Goal: Task Accomplishment & Management: Use online tool/utility

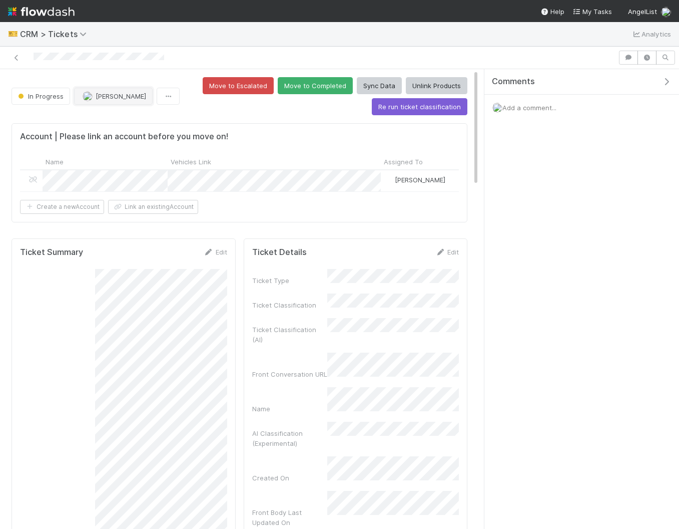
click at [90, 97] on img "button" at bounding box center [88, 96] width 10 height 10
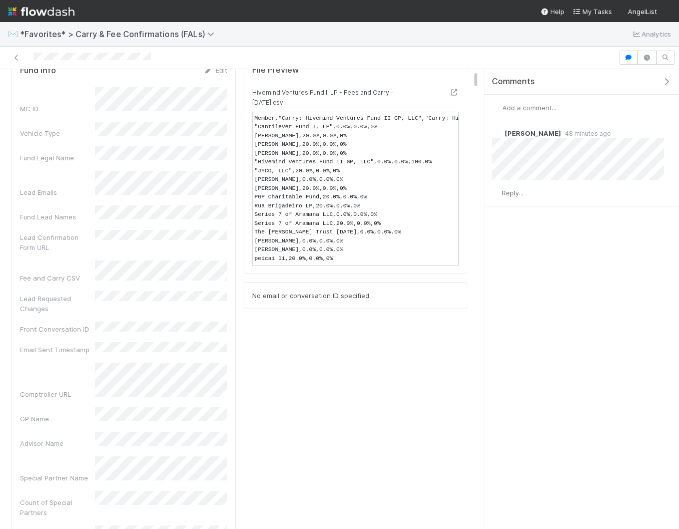
scroll to position [48, 0]
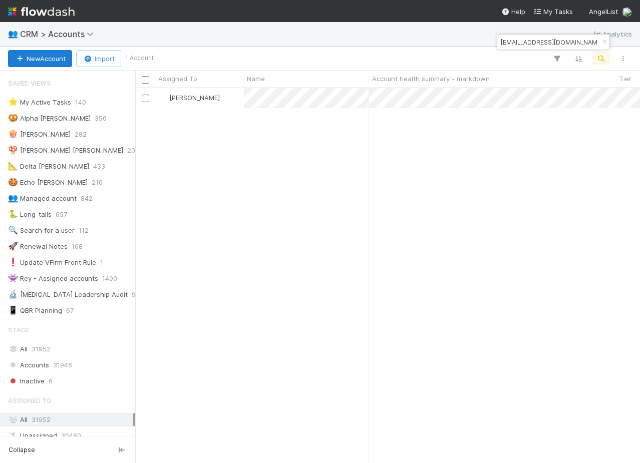
scroll to position [441, 0]
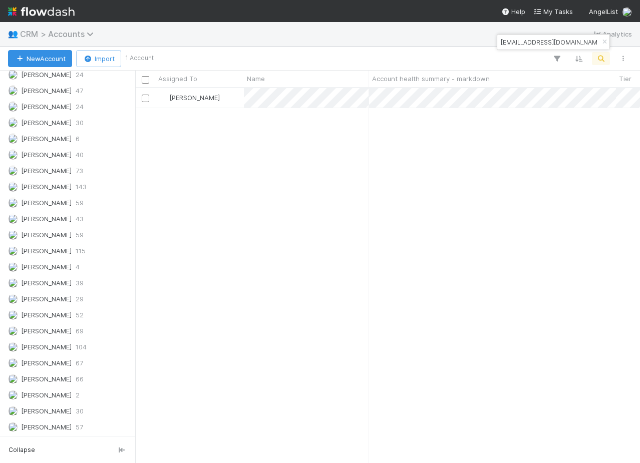
click at [65, 35] on span "CRM > Accounts" at bounding box center [59, 34] width 79 height 10
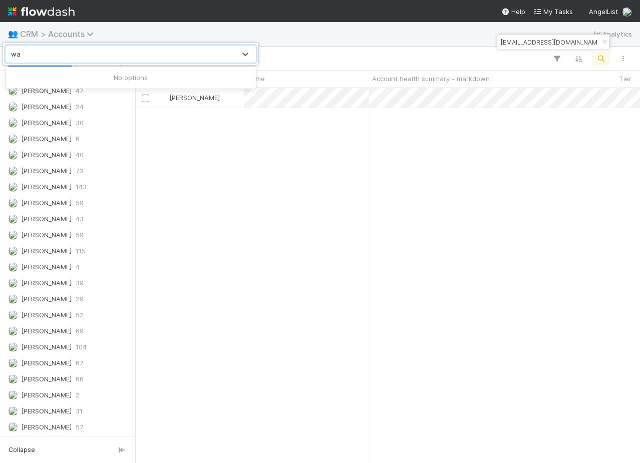
type input "w"
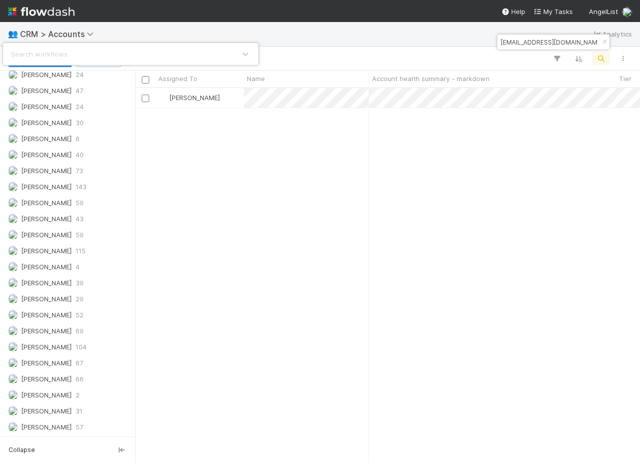
click at [35, 33] on div "Search workflows" at bounding box center [320, 231] width 640 height 463
click at [35, 33] on span "CRM > Accounts" at bounding box center [59, 34] width 79 height 10
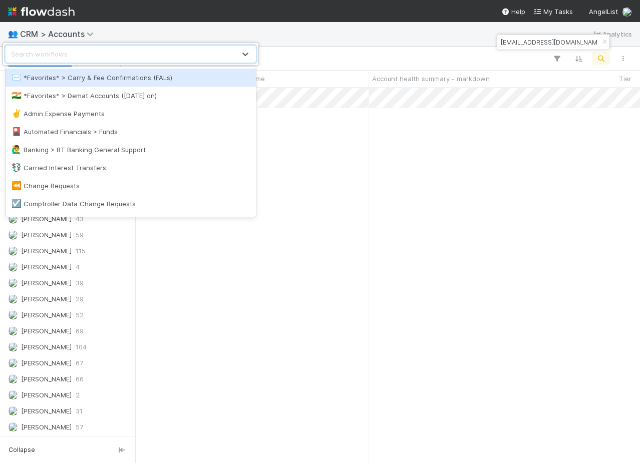
click at [45, 9] on div "option *Favorites* > Carry & Fee Confirmations (FALs) focused, 1 of 63. 63 resu…" at bounding box center [320, 231] width 640 height 463
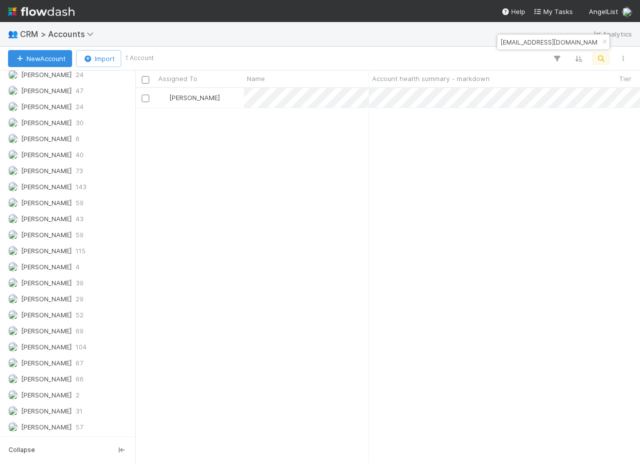
click at [44, 11] on img at bounding box center [41, 11] width 67 height 17
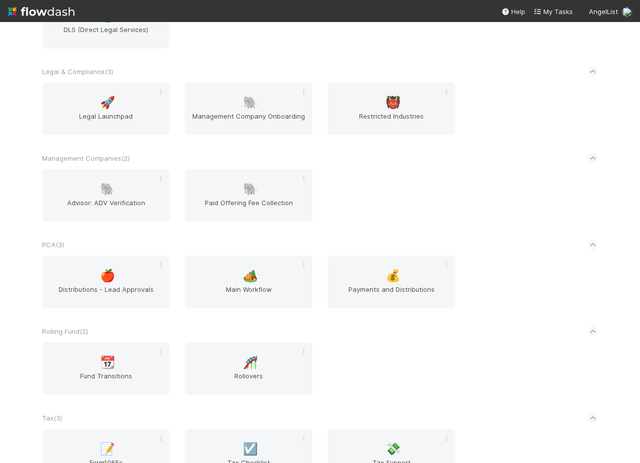
scroll to position [1446, 0]
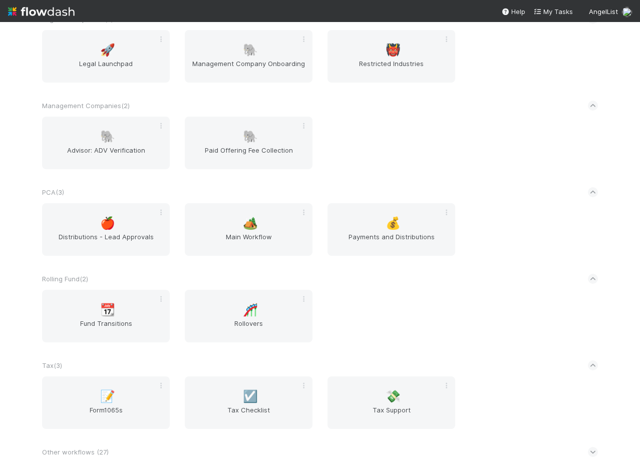
click at [590, 453] on icon at bounding box center [593, 452] width 7 height 10
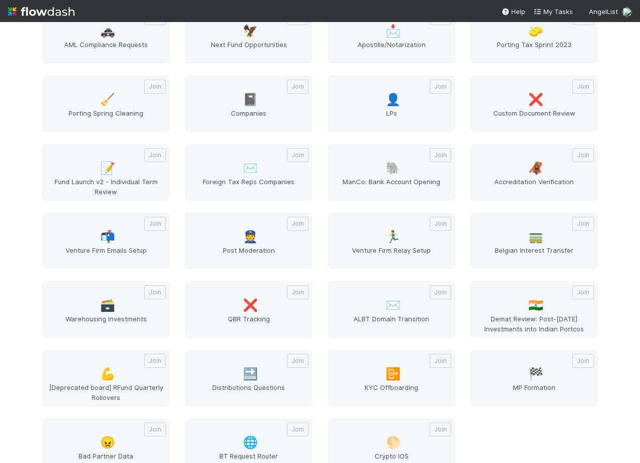
scroll to position [1926, 0]
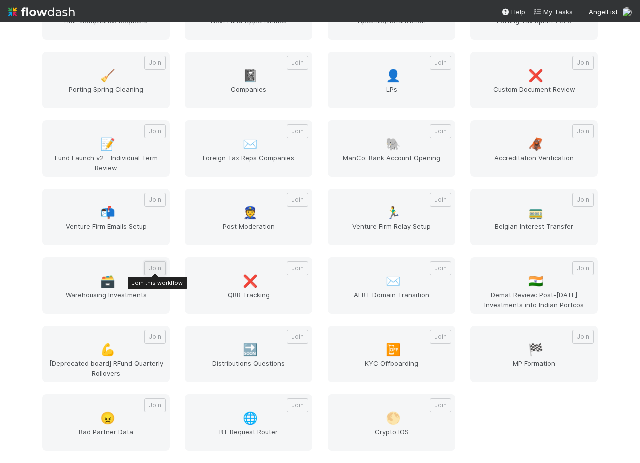
click at [155, 269] on button "Join" at bounding box center [155, 268] width 22 height 14
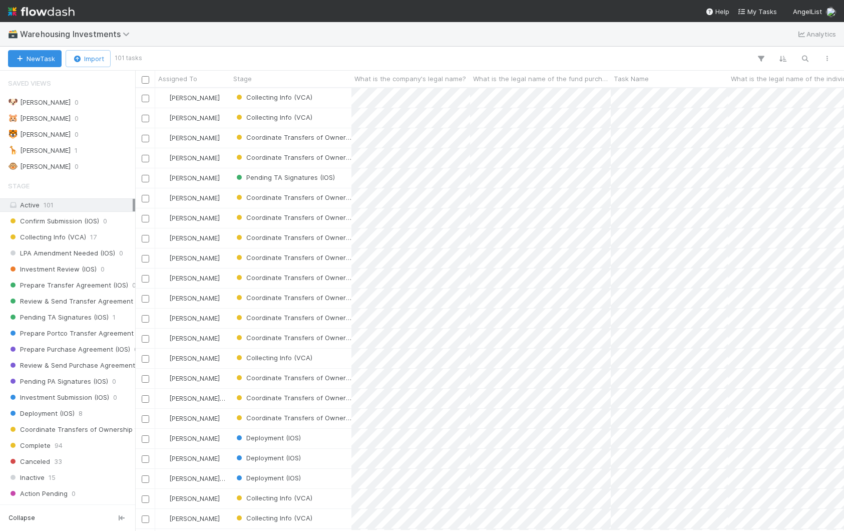
scroll to position [442, 709]
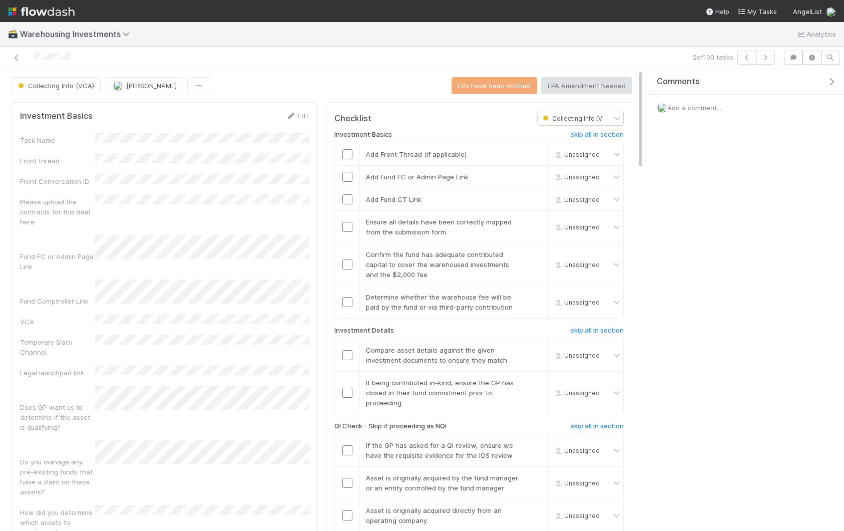
click at [639, 83] on icon "button" at bounding box center [832, 82] width 10 height 8
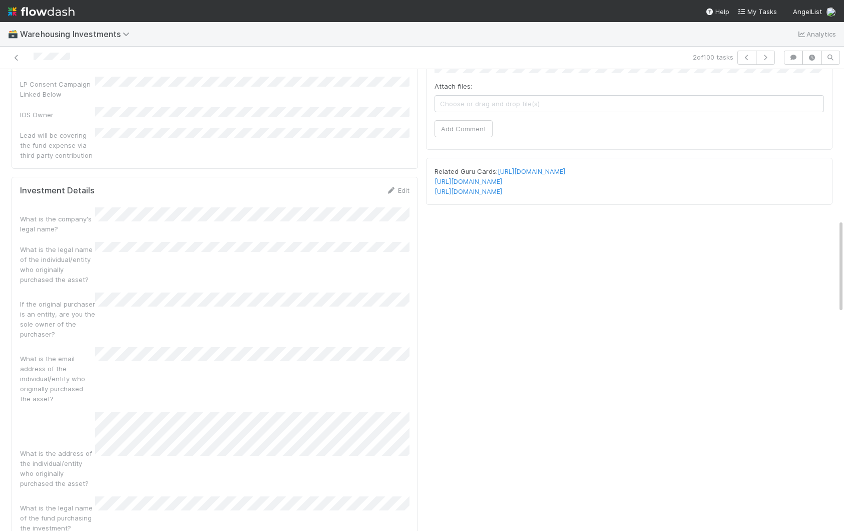
scroll to position [739, 0]
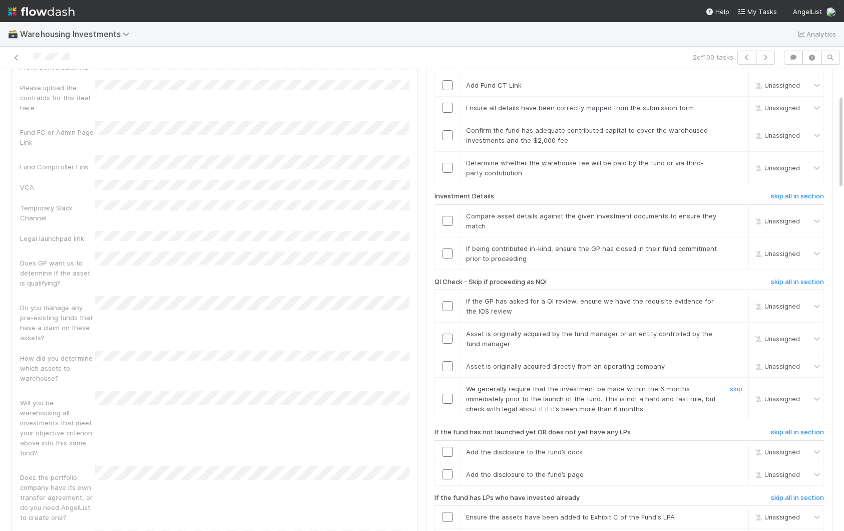
scroll to position [131, 0]
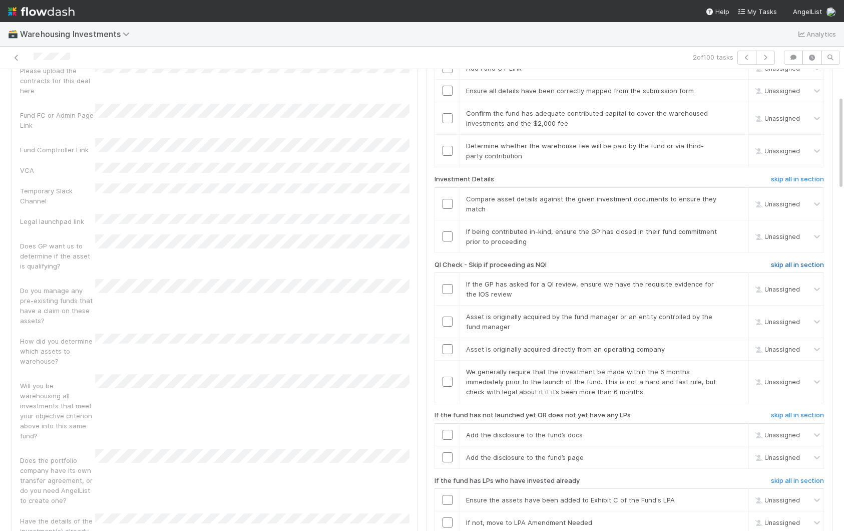
click at [639, 265] on h6 "skip all in section" at bounding box center [797, 265] width 53 height 8
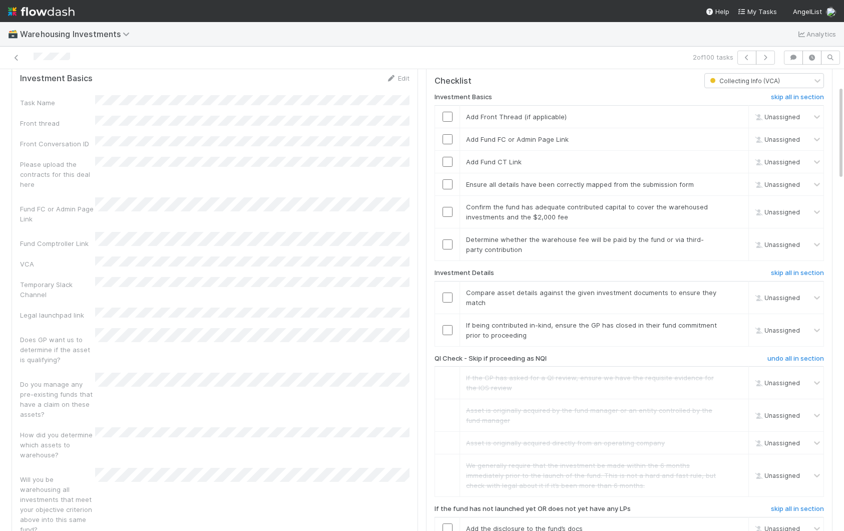
scroll to position [0, 0]
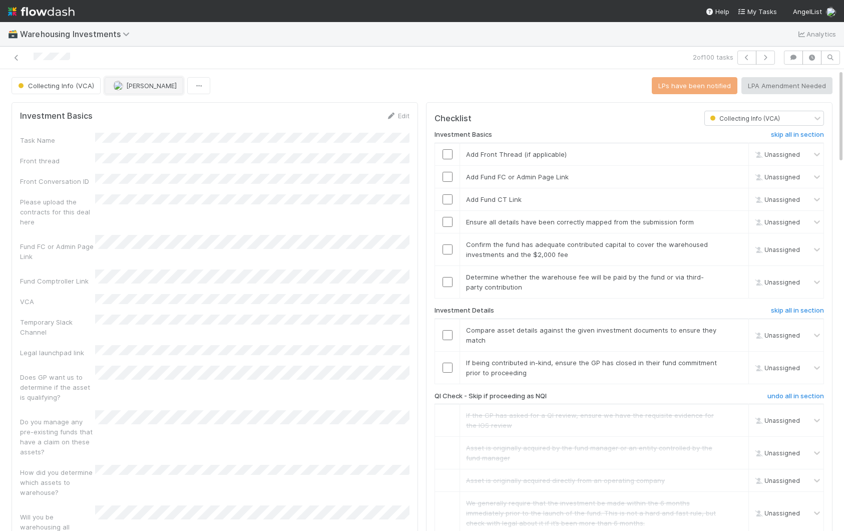
click at [141, 91] on button "[PERSON_NAME]" at bounding box center [144, 85] width 79 height 17
click at [139, 112] on span "Amy Saks you" at bounding box center [151, 111] width 66 height 8
click at [316, 89] on div "Collecting Info (VCA) Amy Saks LPs have been notified LPA Amendment Needed" at bounding box center [422, 85] width 821 height 17
click at [394, 113] on icon at bounding box center [391, 116] width 10 height 7
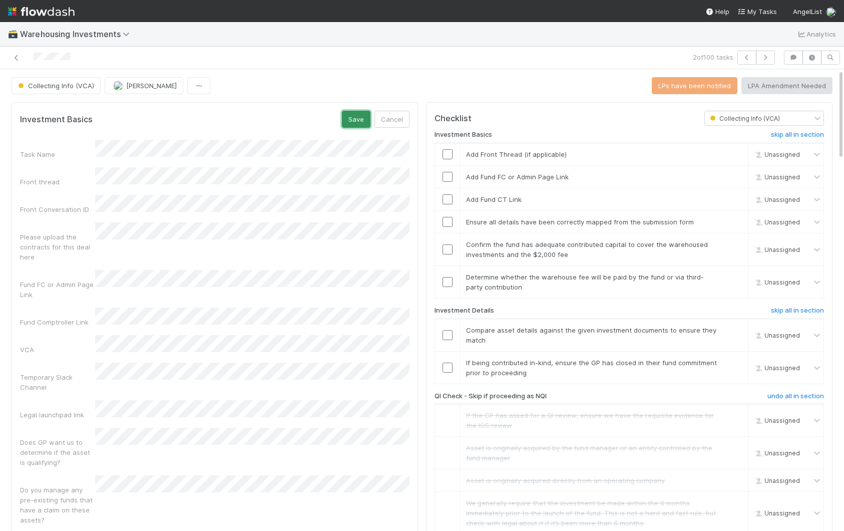
click at [346, 125] on button "Save" at bounding box center [356, 119] width 29 height 17
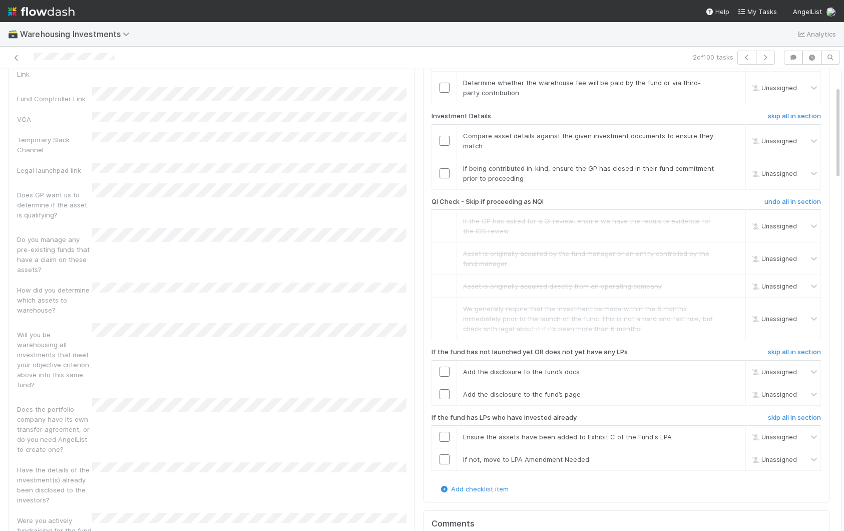
scroll to position [204, 0]
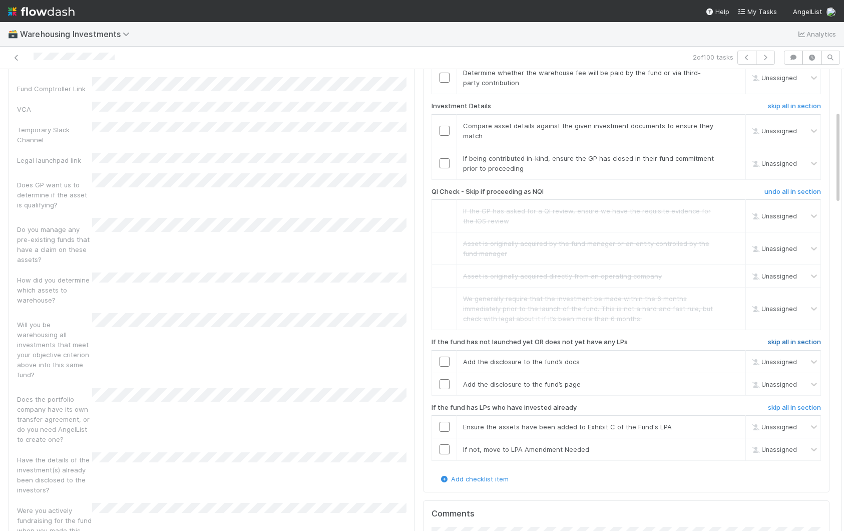
click at [639, 339] on h6 "skip all in section" at bounding box center [794, 342] width 53 height 8
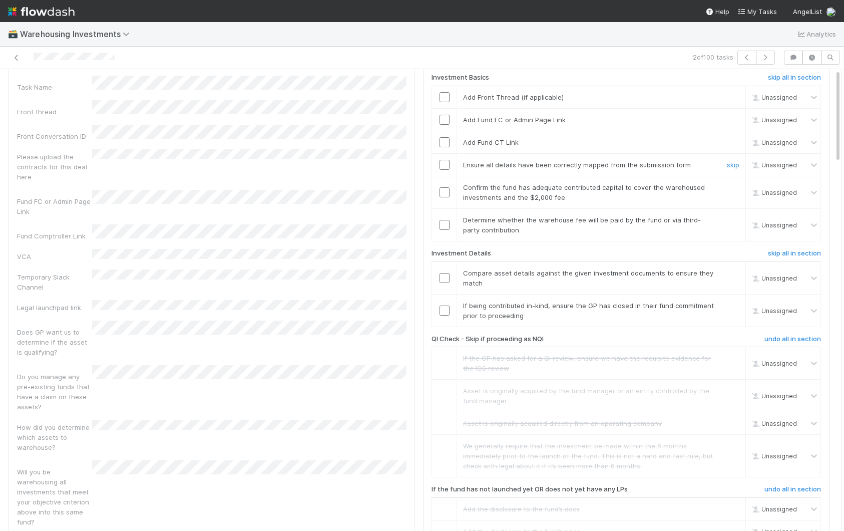
scroll to position [0, 0]
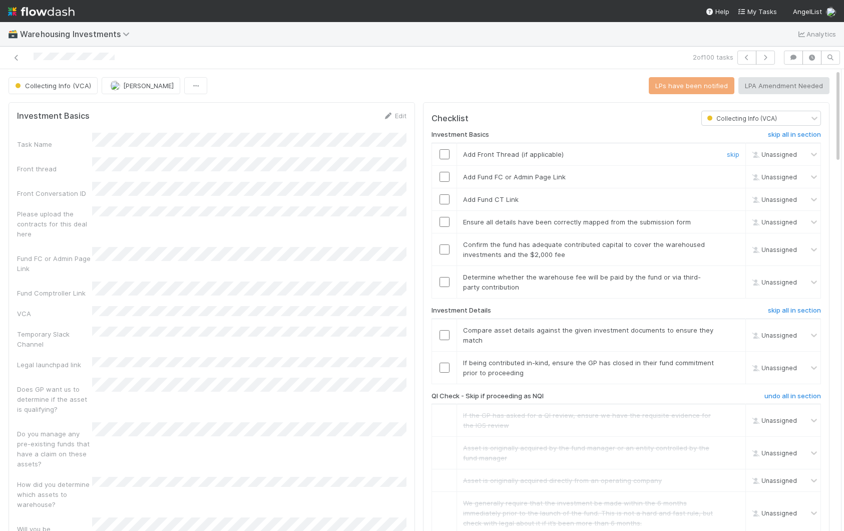
click at [449, 155] on input "checkbox" at bounding box center [445, 154] width 10 height 10
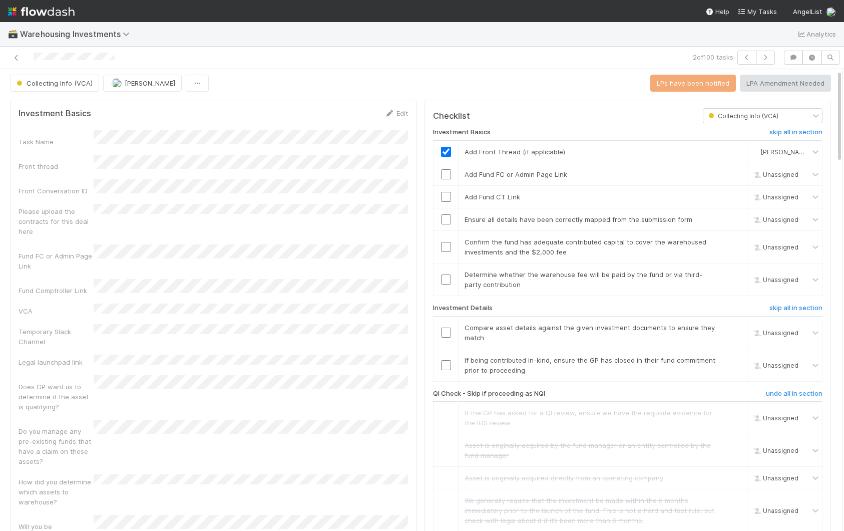
scroll to position [1, 0]
click at [445, 178] on input "checkbox" at bounding box center [446, 176] width 10 height 10
click at [445, 172] on input "checkbox" at bounding box center [446, 176] width 10 height 10
click at [447, 196] on input "checkbox" at bounding box center [446, 198] width 10 height 10
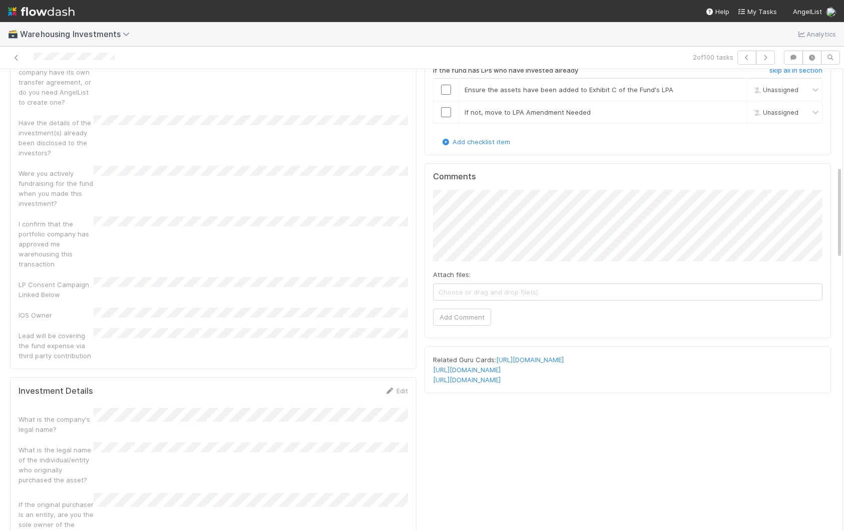
scroll to position [382, 0]
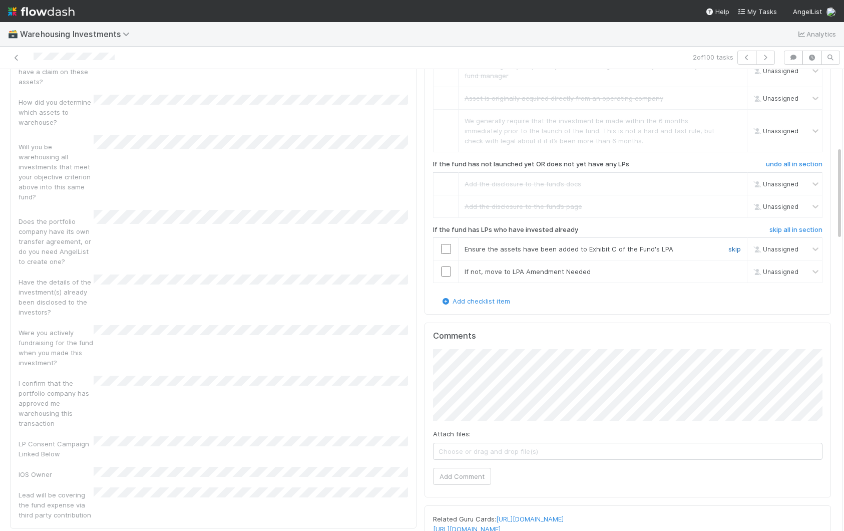
click at [639, 247] on link "skip" at bounding box center [734, 249] width 13 height 8
click at [639, 247] on link "undo" at bounding box center [733, 249] width 16 height 8
click at [445, 269] on input "checkbox" at bounding box center [446, 271] width 10 height 10
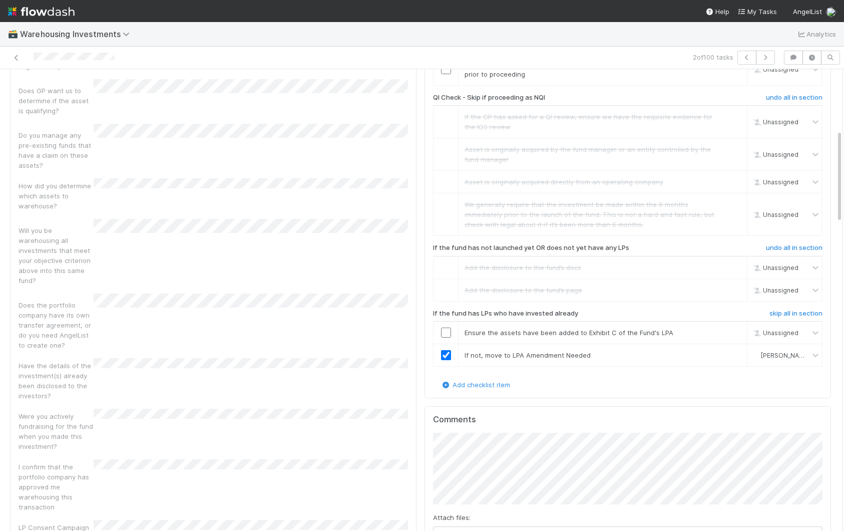
scroll to position [0, 0]
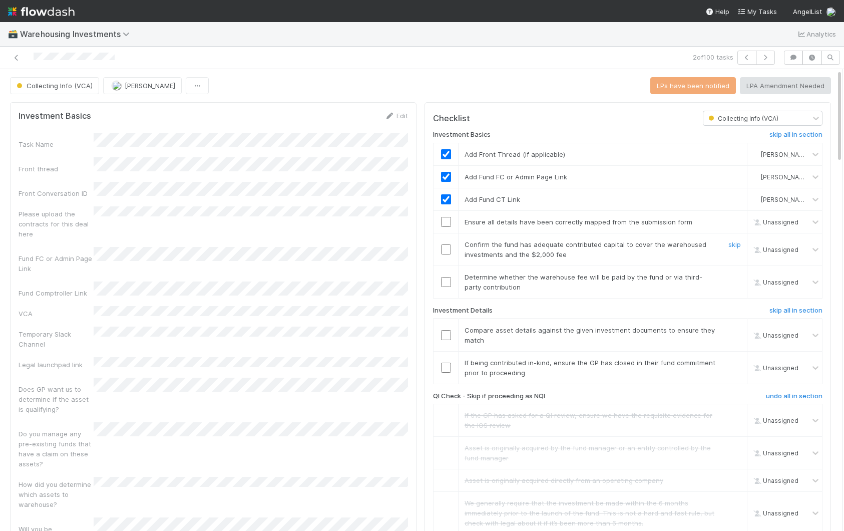
click at [443, 246] on input "checkbox" at bounding box center [446, 249] width 10 height 10
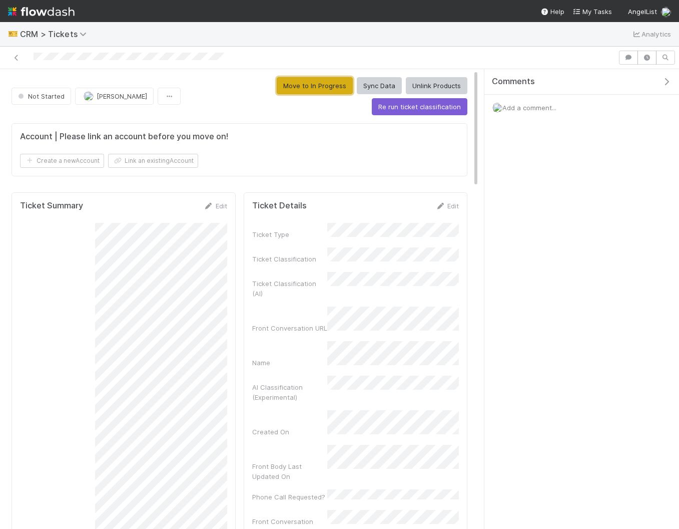
click at [277, 91] on button "Move to In Progress" at bounding box center [315, 85] width 76 height 17
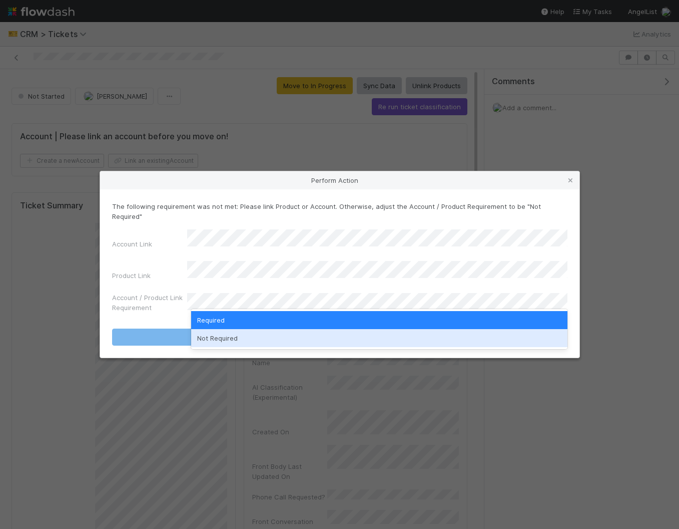
drag, startPoint x: 342, startPoint y: 340, endPoint x: 343, endPoint y: 330, distance: 10.6
click at [342, 340] on div "Not Required" at bounding box center [379, 338] width 376 height 18
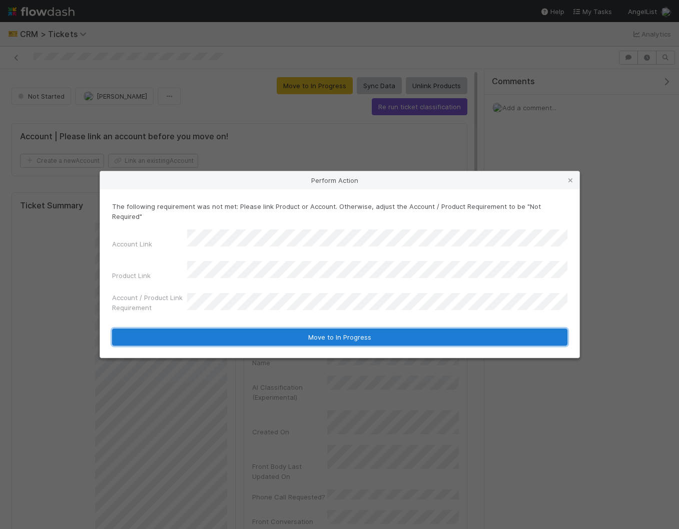
drag, startPoint x: 343, startPoint y: 330, endPoint x: 329, endPoint y: 328, distance: 14.1
click at [343, 329] on button "Move to In Progress" at bounding box center [340, 336] width 456 height 17
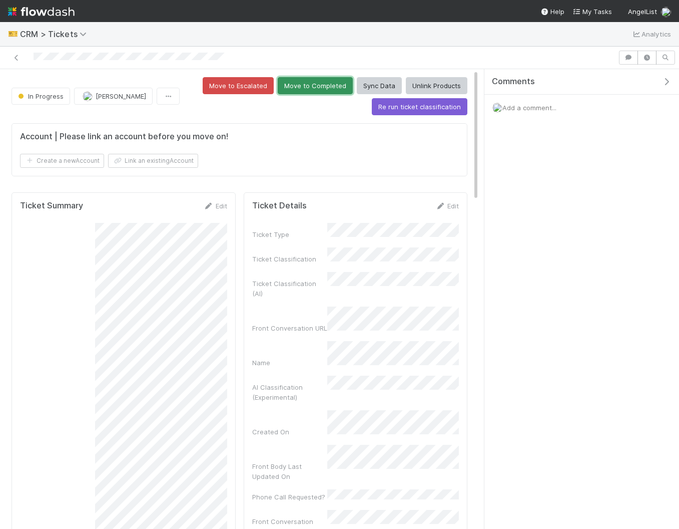
click at [286, 88] on button "Move to Completed" at bounding box center [315, 85] width 75 height 17
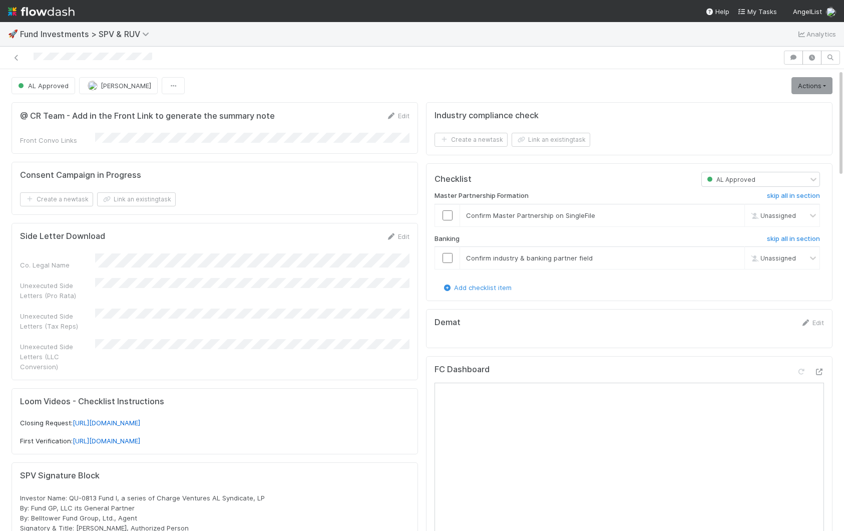
click at [222, 162] on div "Consent Campaign in Progress Create a new task Link an existing task" at bounding box center [215, 188] width 406 height 53
click at [811, 84] on link "Actions" at bounding box center [811, 85] width 41 height 17
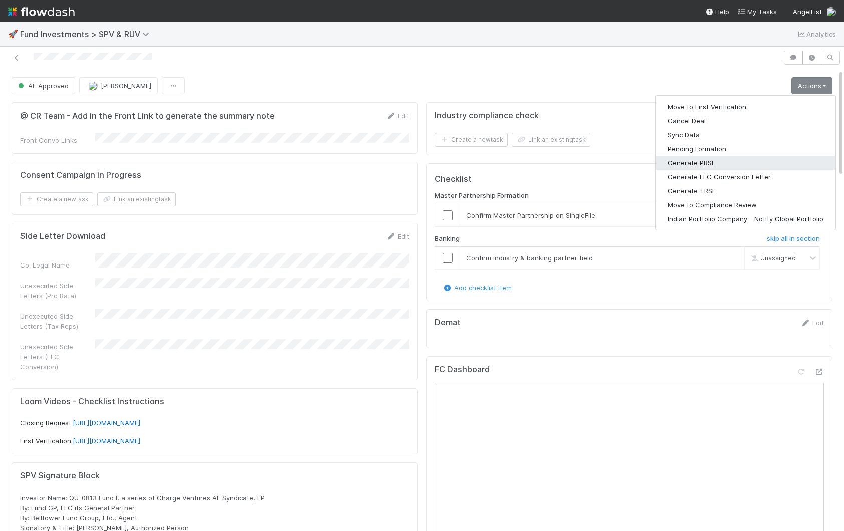
click at [739, 159] on button "Generate PRSL" at bounding box center [746, 163] width 180 height 14
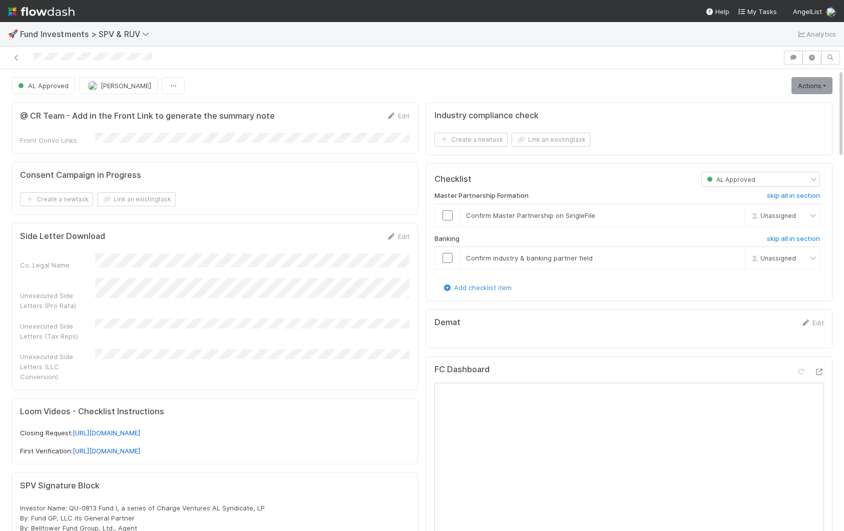
click at [238, 428] on p "Closing Request: https://shorturl.at/2Bb3h" at bounding box center [214, 433] width 389 height 10
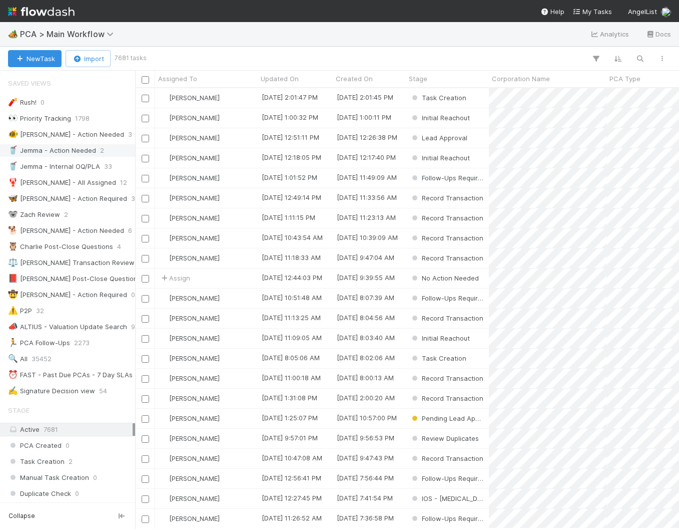
scroll to position [19, 0]
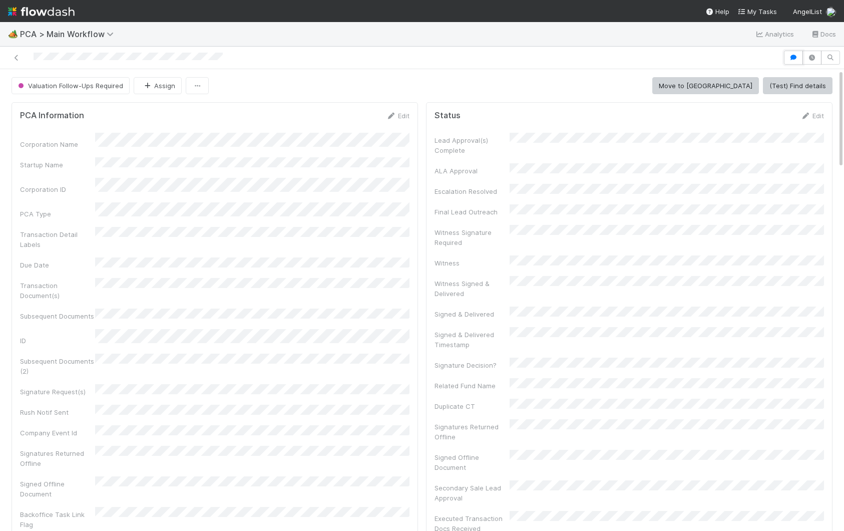
drag, startPoint x: 788, startPoint y: 57, endPoint x: 778, endPoint y: 60, distance: 10.5
click at [788, 57] on button "button" at bounding box center [793, 58] width 19 height 14
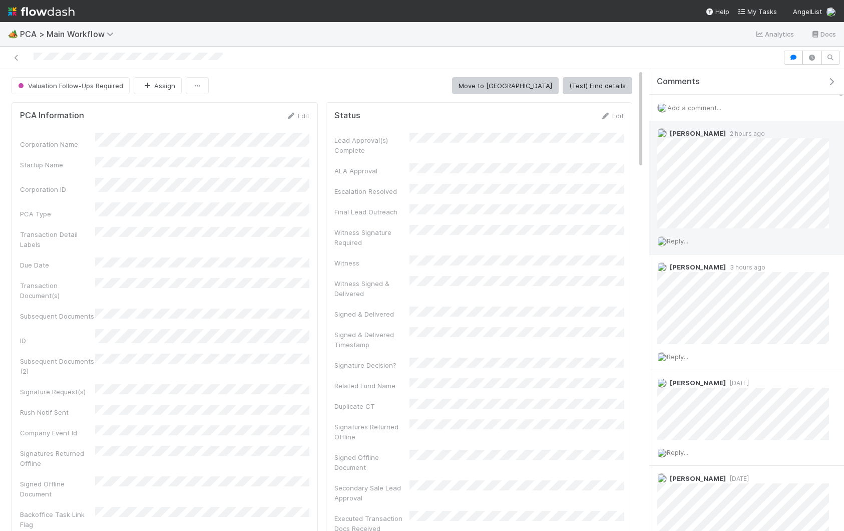
click at [678, 238] on span "Reply..." at bounding box center [678, 241] width 22 height 8
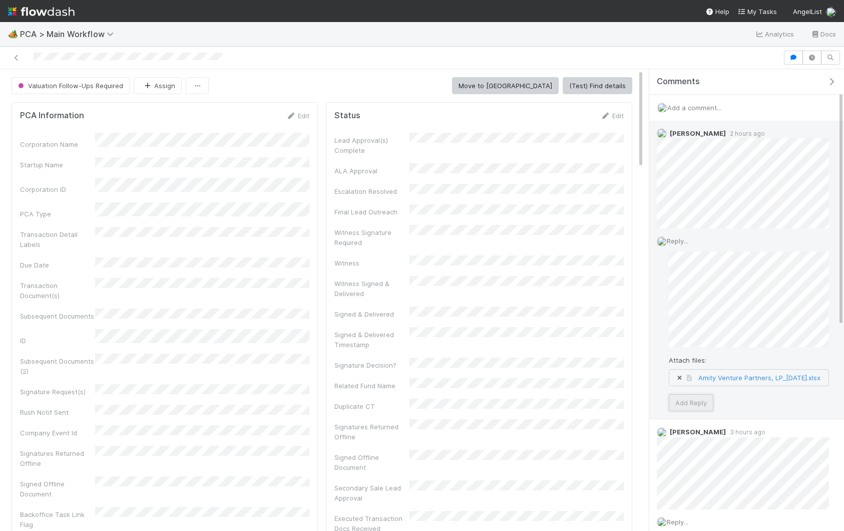
click at [690, 406] on button "Add Reply" at bounding box center [691, 402] width 45 height 17
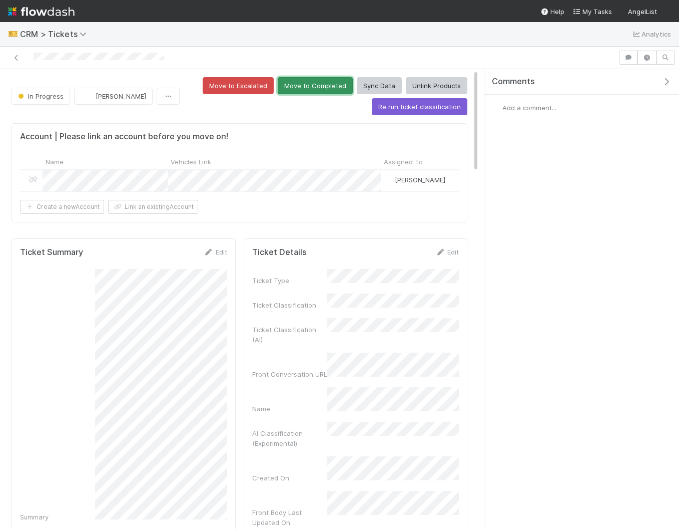
click at [323, 82] on button "Move to Completed" at bounding box center [315, 85] width 75 height 17
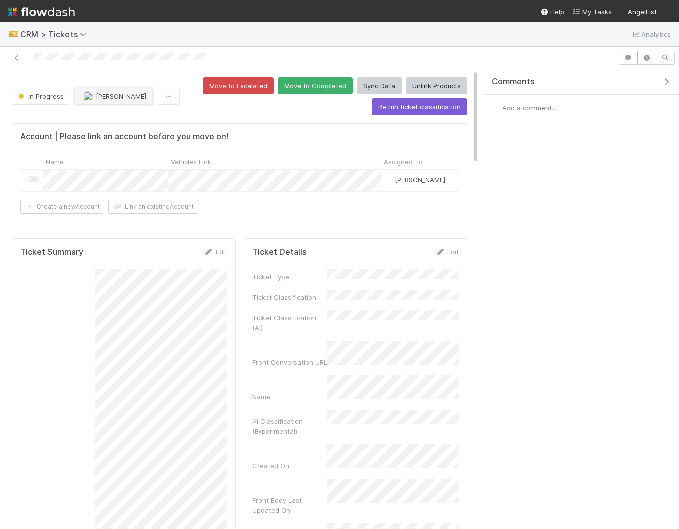
click at [104, 97] on span "[PERSON_NAME]" at bounding box center [121, 96] width 51 height 8
drag, startPoint x: 119, startPoint y: 122, endPoint x: 157, endPoint y: 113, distance: 38.5
click at [122, 121] on span "Amy Saks you" at bounding box center [122, 121] width 66 height 8
click at [295, 87] on button "Move to Completed" at bounding box center [315, 85] width 75 height 17
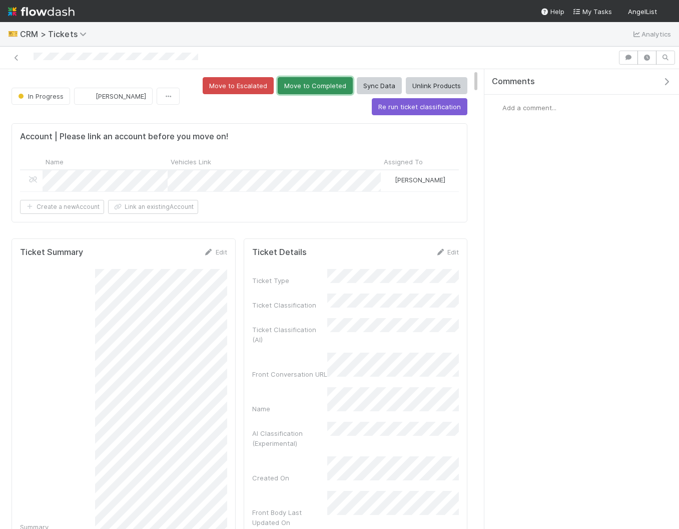
click at [312, 93] on button "Move to Completed" at bounding box center [315, 85] width 75 height 17
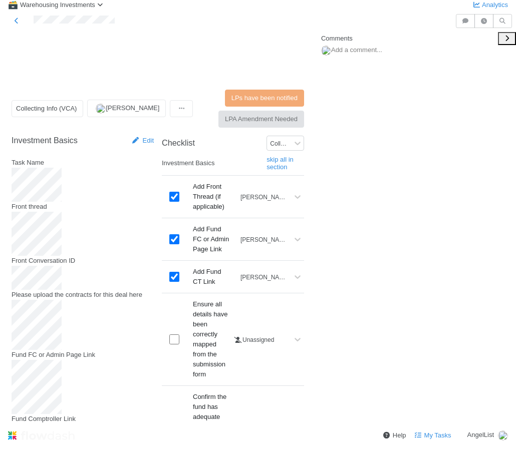
click at [507, 42] on icon "button" at bounding box center [507, 38] width 10 height 7
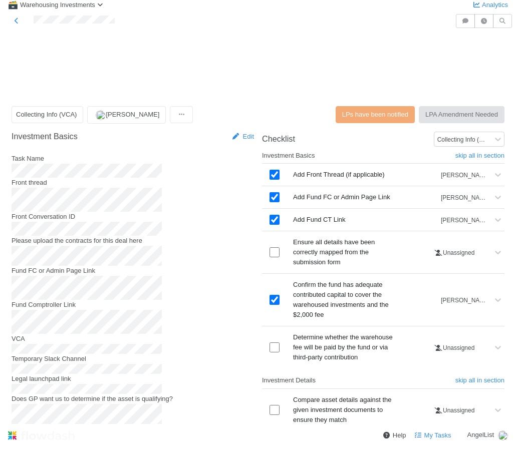
scroll to position [195, 0]
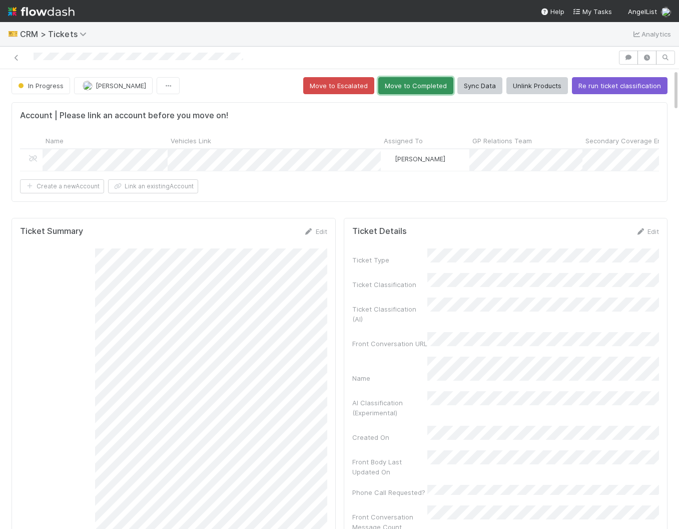
drag, startPoint x: 417, startPoint y: 88, endPoint x: 399, endPoint y: 91, distance: 17.8
click at [417, 88] on button "Move to Completed" at bounding box center [415, 85] width 75 height 17
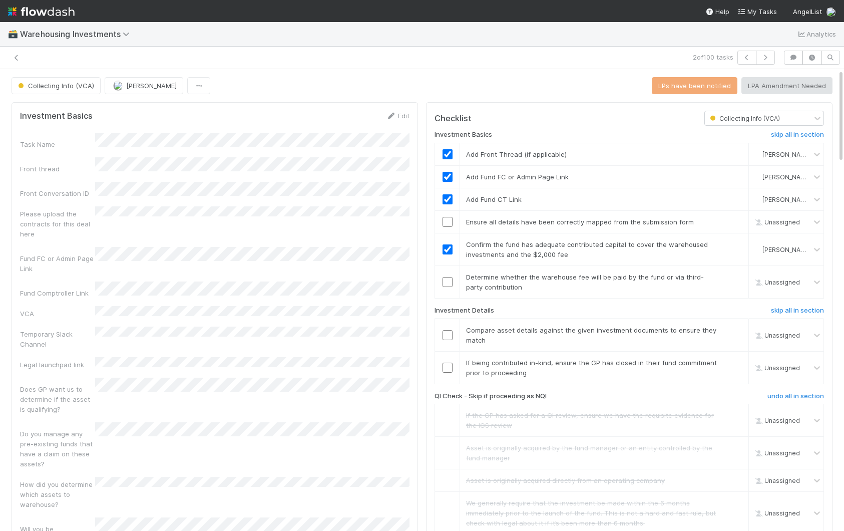
scroll to position [0, 2]
click at [447, 225] on input "checkbox" at bounding box center [446, 222] width 10 height 10
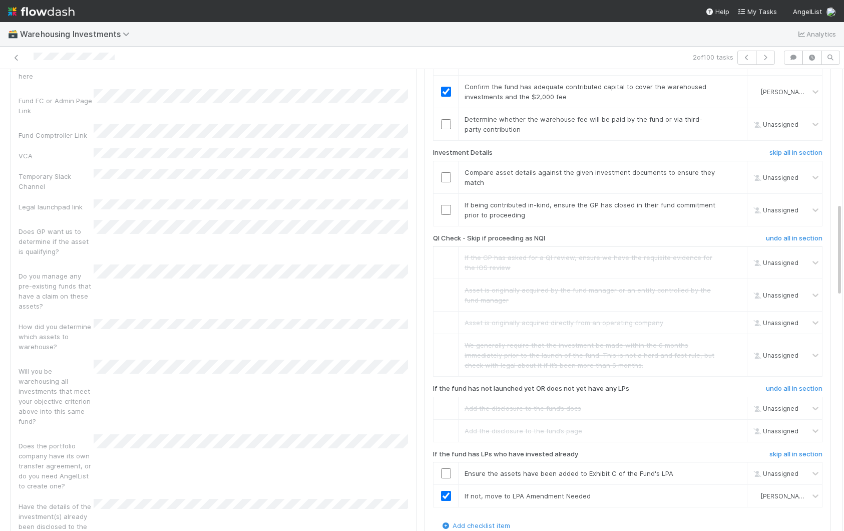
scroll to position [0, 0]
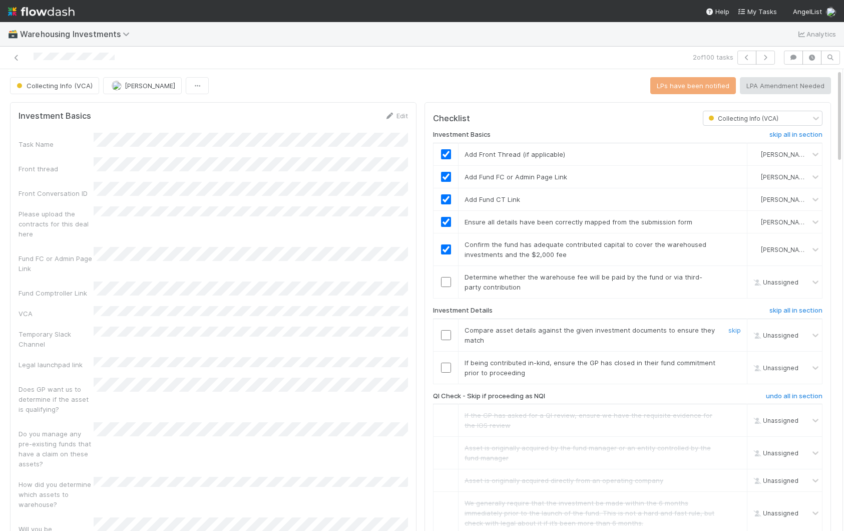
click at [446, 335] on input "checkbox" at bounding box center [446, 335] width 10 height 10
click at [736, 364] on link "skip" at bounding box center [734, 362] width 13 height 8
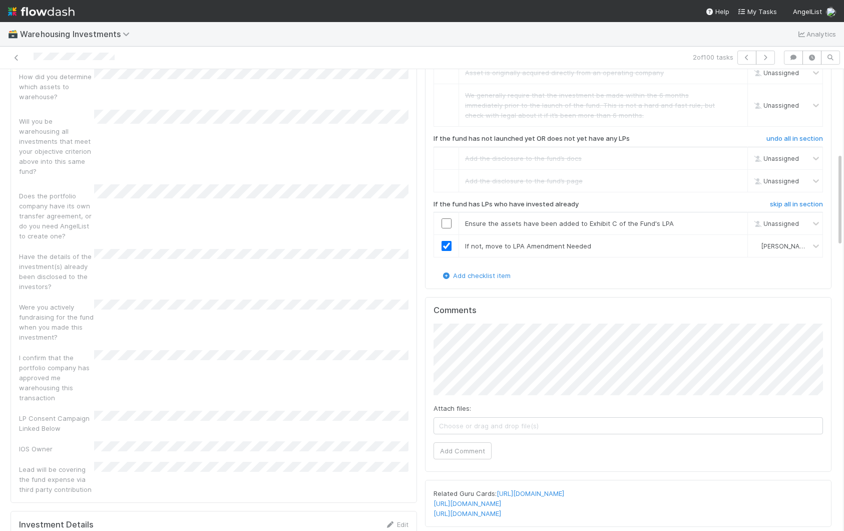
scroll to position [407, 0]
click at [737, 226] on link "skip" at bounding box center [735, 224] width 13 height 8
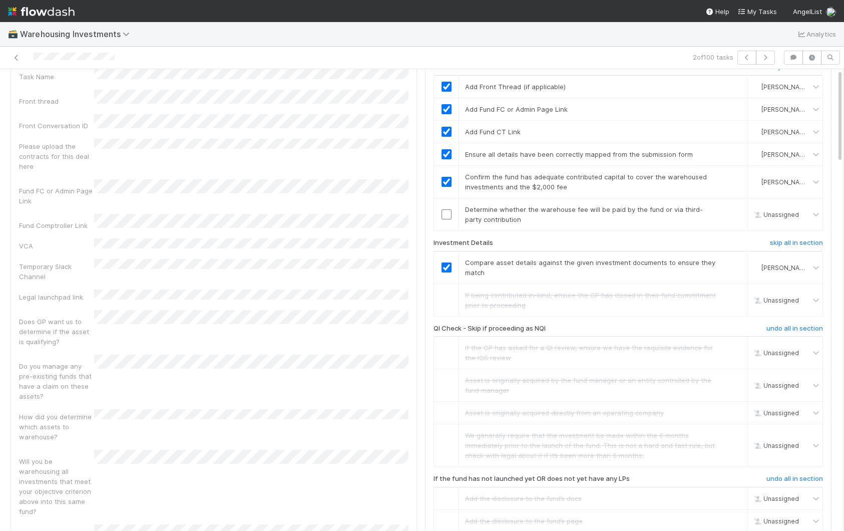
scroll to position [0, 0]
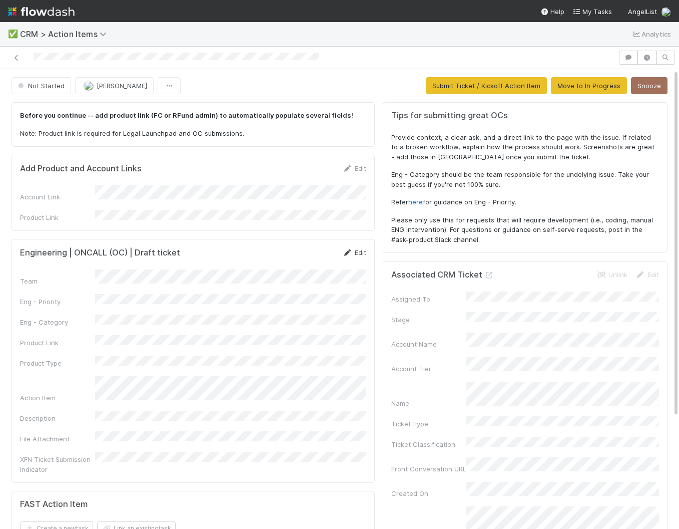
click at [361, 248] on link "Edit" at bounding box center [355, 252] width 24 height 8
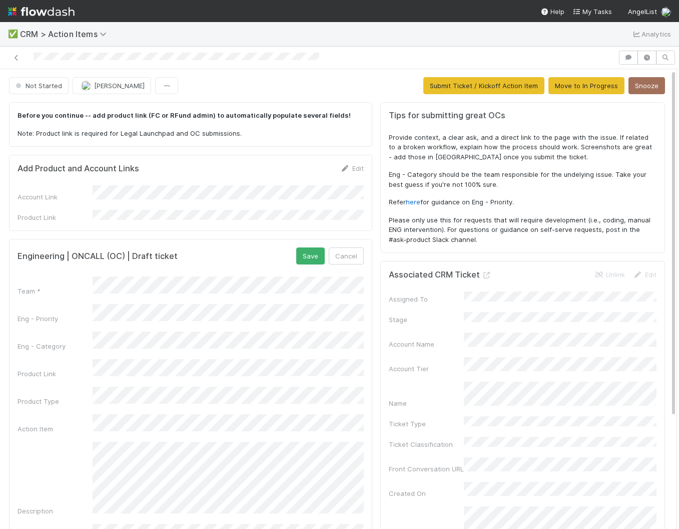
click at [201, 313] on div "Team * Eng - Priority Eng - Category Product Link Product Type Action Item Desc…" at bounding box center [191, 428] width 346 height 304
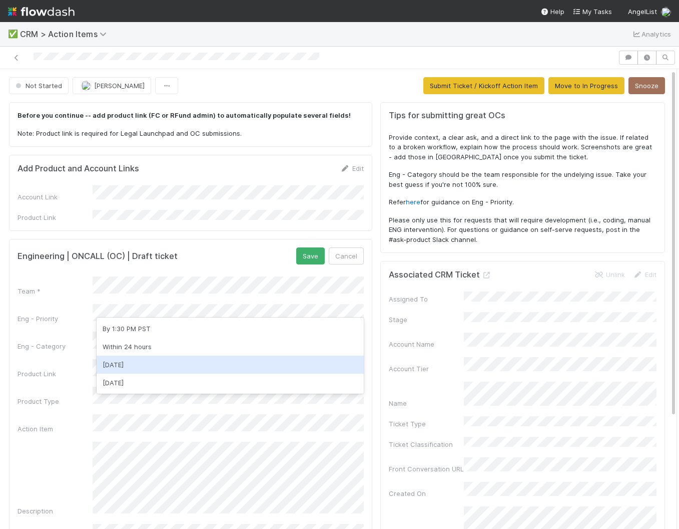
click at [196, 360] on div "Within 3 days" at bounding box center [230, 364] width 267 height 18
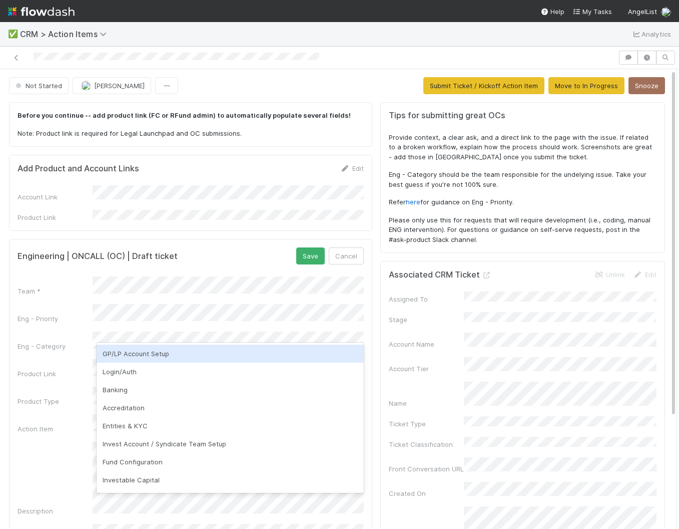
click at [173, 350] on div "GP/LP Account Setup" at bounding box center [230, 353] width 267 height 18
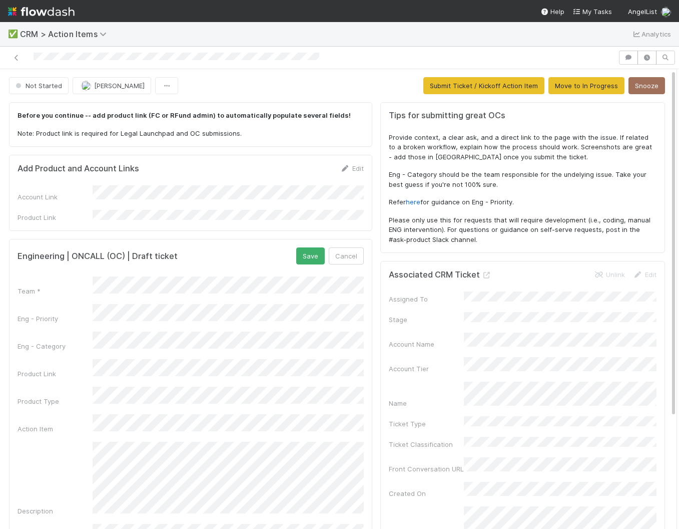
click at [178, 389] on div "Team * Eng - Priority Eng - Category Product Link Product Type Action Item Desc…" at bounding box center [191, 428] width 346 height 304
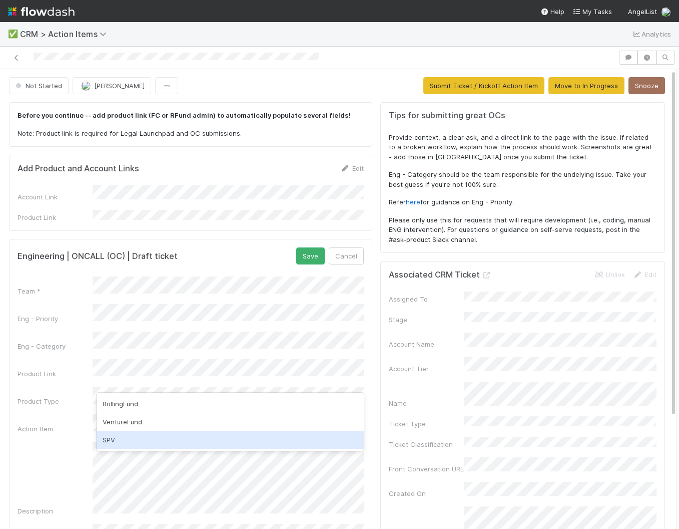
click at [136, 438] on div "SPV" at bounding box center [230, 440] width 267 height 18
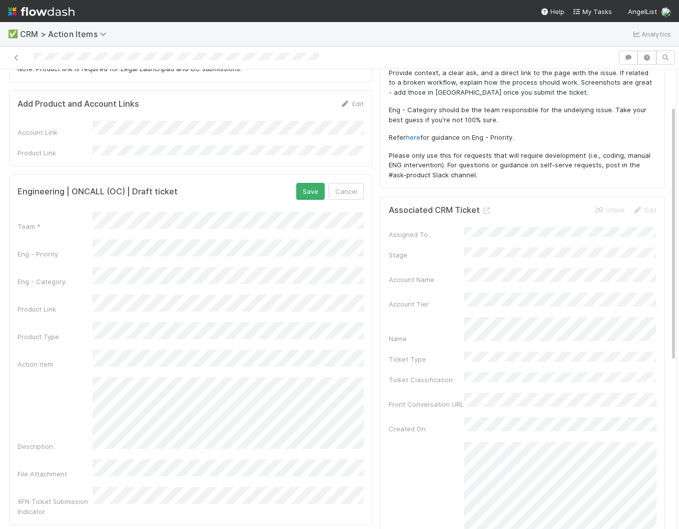
scroll to position [66, 0]
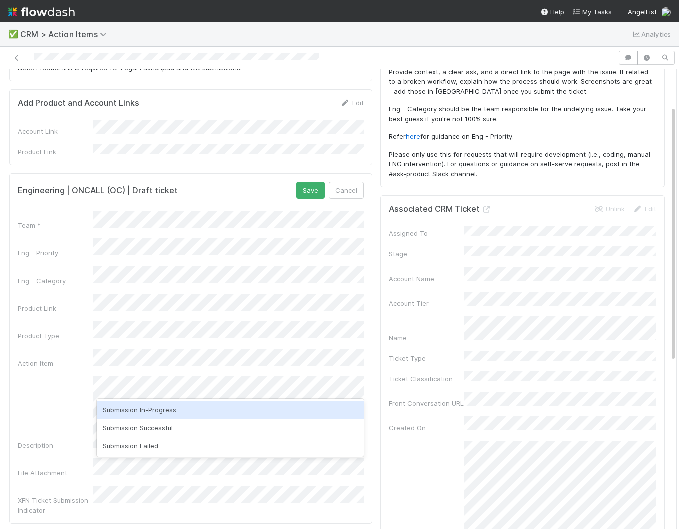
click at [36, 328] on div "Team * Eng - Priority Eng - Category Product Link Product Type Action Item Desc…" at bounding box center [191, 363] width 346 height 304
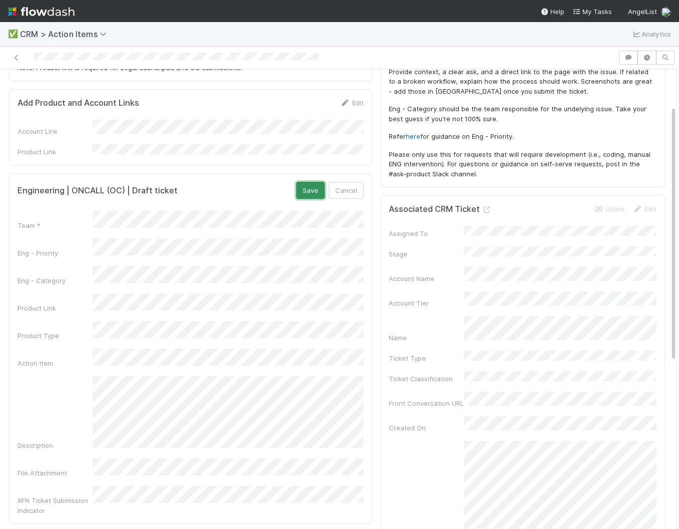
click at [308, 182] on button "Save" at bounding box center [310, 190] width 29 height 17
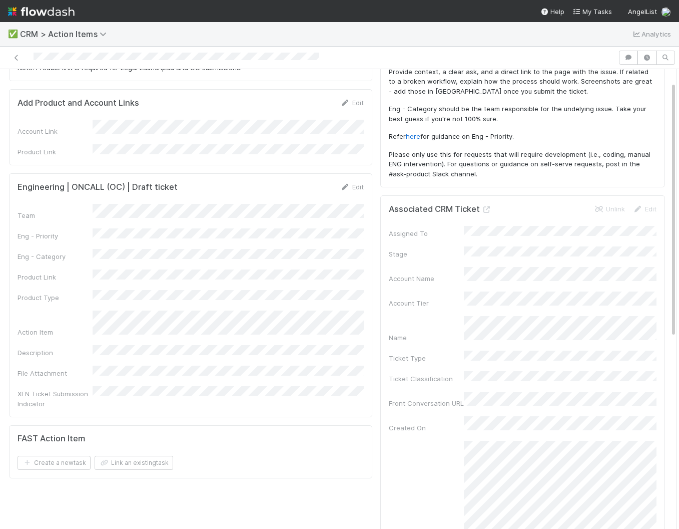
scroll to position [0, 0]
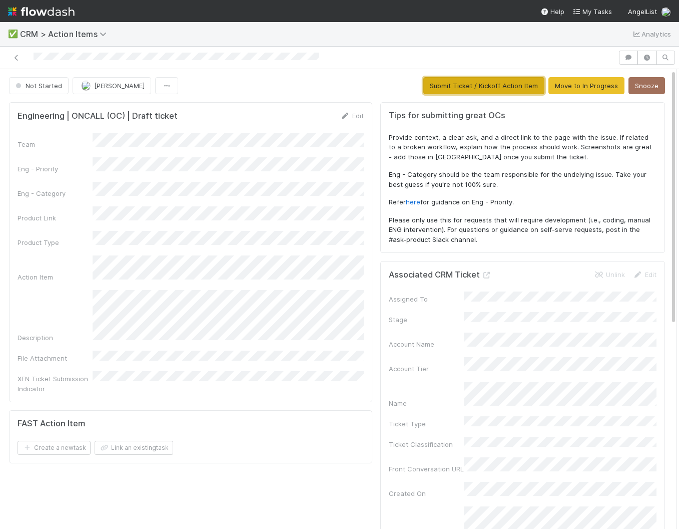
click at [481, 87] on button "Submit Ticket / Kickoff Action Item" at bounding box center [484, 85] width 121 height 17
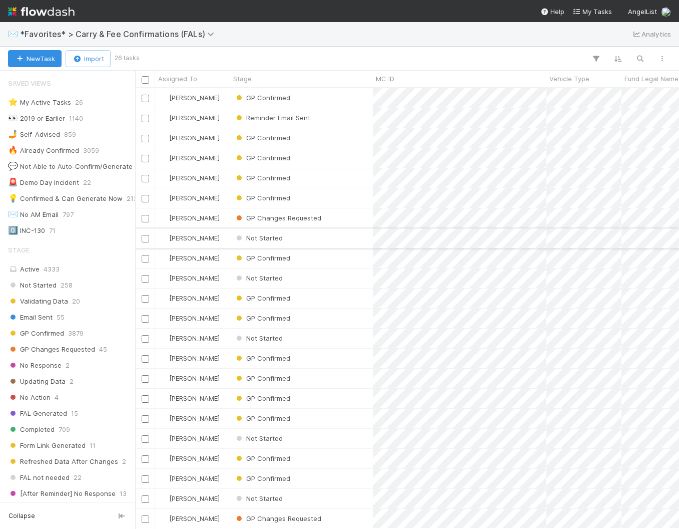
click at [328, 237] on div "Not Started" at bounding box center [301, 238] width 143 height 20
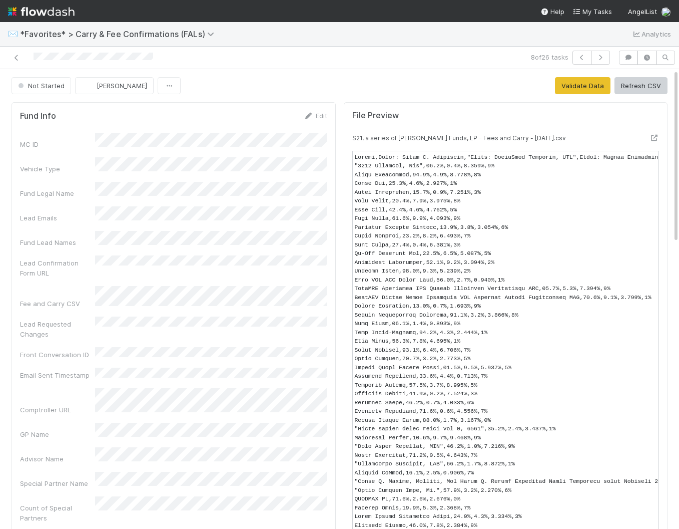
click at [679, 86] on div at bounding box center [679, 299] width 1 height 460
click at [662, 86] on button "Refresh CSV" at bounding box center [641, 85] width 53 height 17
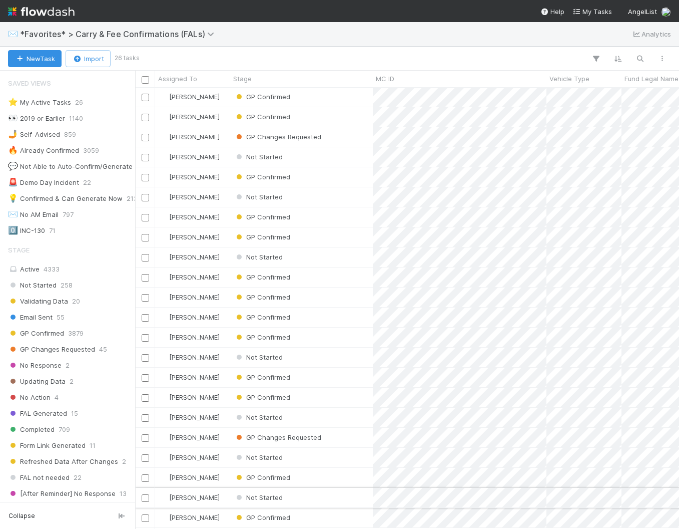
click at [327, 500] on div "Not Started" at bounding box center [301, 498] width 143 height 20
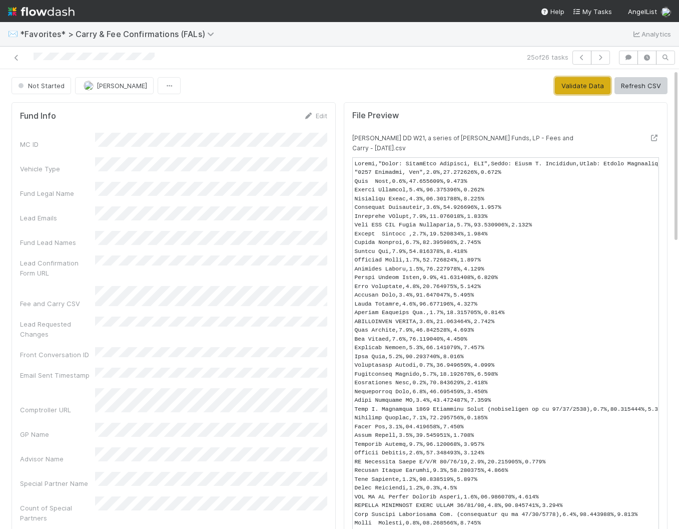
click at [579, 89] on button "Validate Data" at bounding box center [583, 85] width 56 height 17
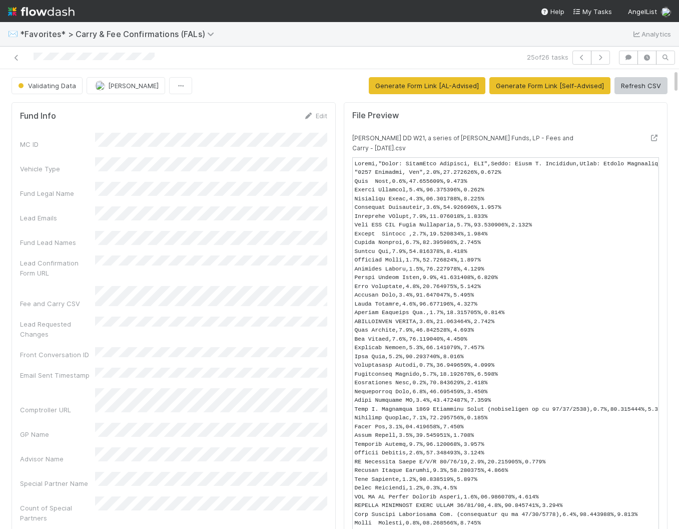
scroll to position [5, 0]
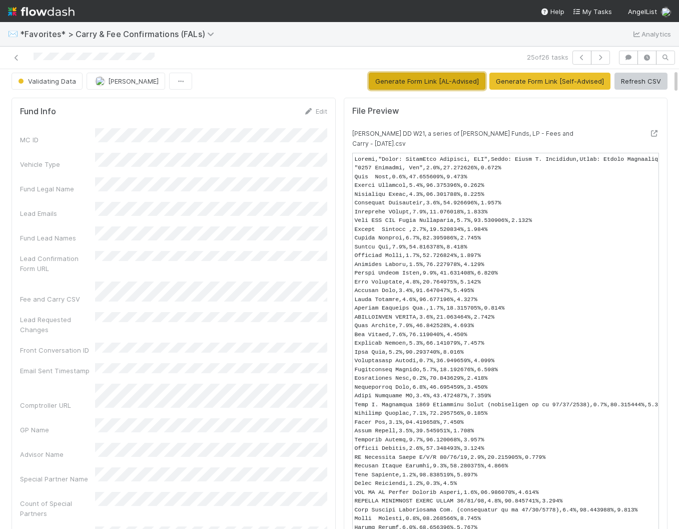
click at [443, 77] on button "Generate Form Link [AL-Advised]" at bounding box center [427, 81] width 117 height 17
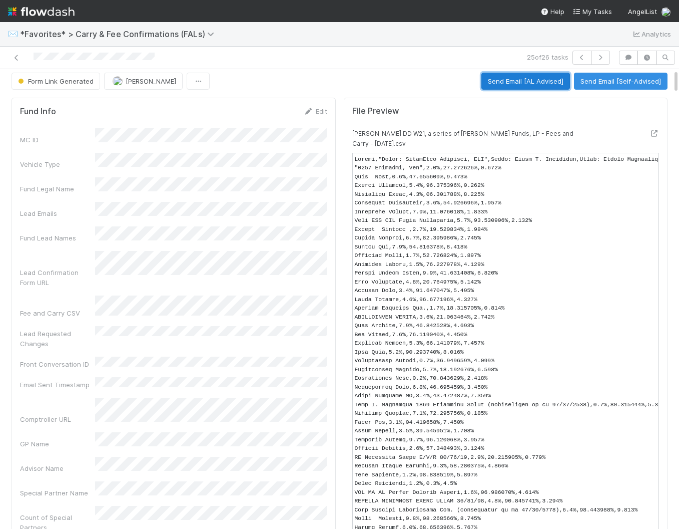
click at [530, 84] on button "Send Email [AL Advised]" at bounding box center [526, 81] width 89 height 17
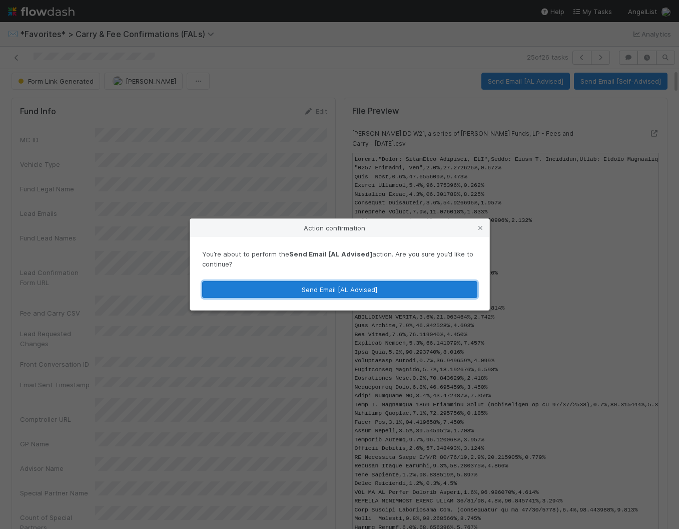
click at [322, 291] on button "Send Email [AL Advised]" at bounding box center [339, 289] width 275 height 17
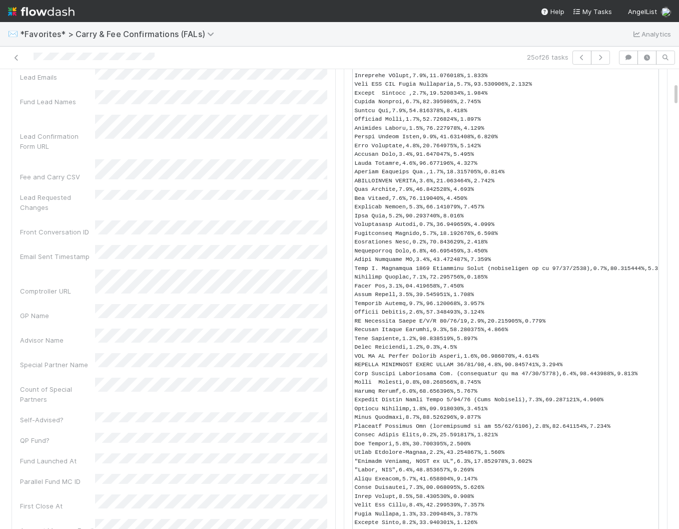
scroll to position [0, 0]
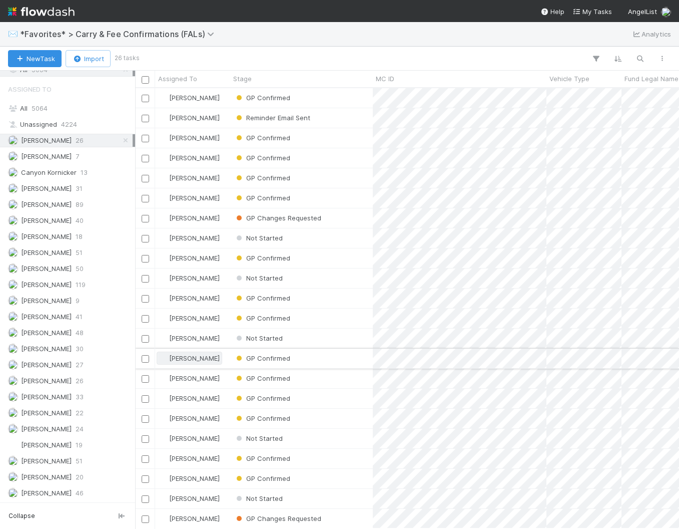
scroll to position [81, 0]
click at [341, 500] on div "Email Sent" at bounding box center [301, 498] width 143 height 20
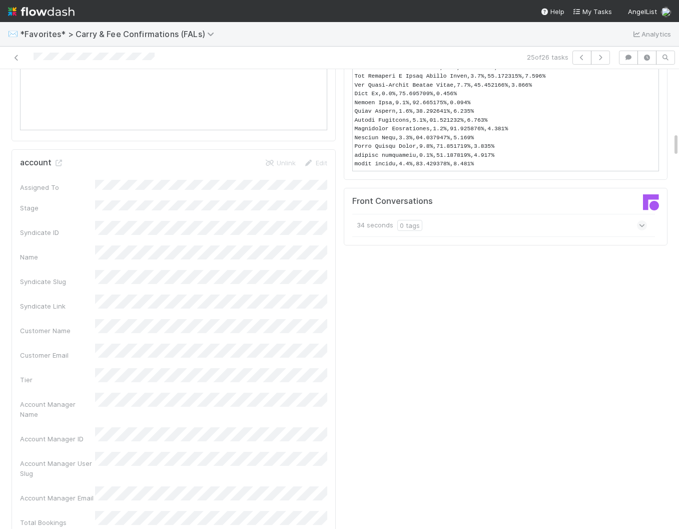
scroll to position [1087, 0]
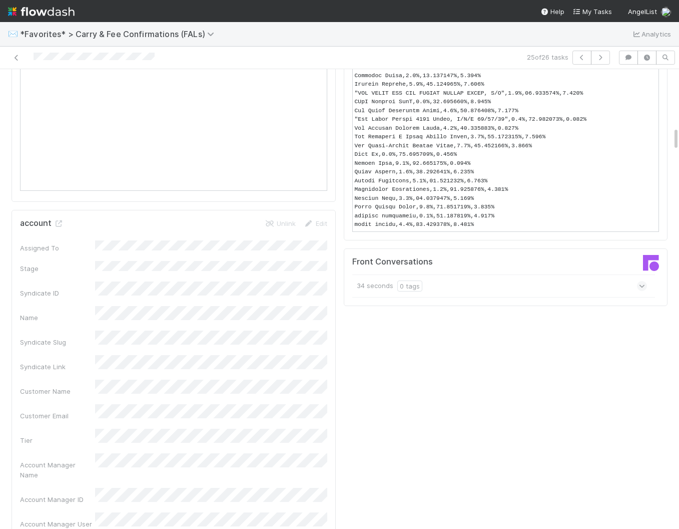
click at [537, 285] on div "34 seconds 0 tags" at bounding box center [499, 285] width 295 height 23
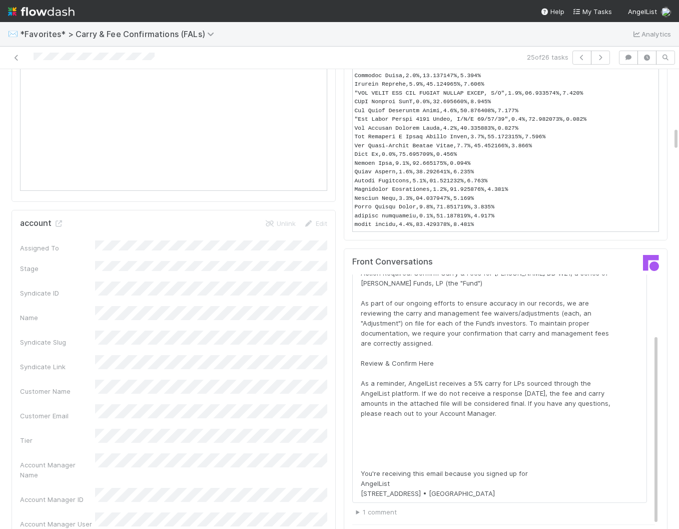
scroll to position [0, 0]
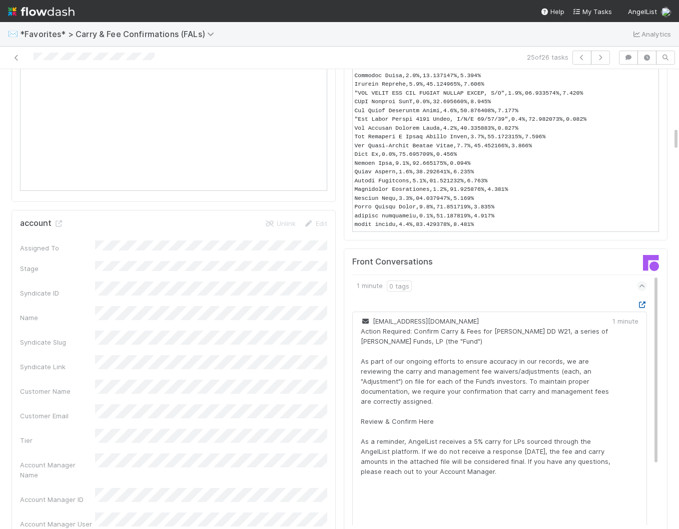
click at [642, 304] on icon at bounding box center [642, 304] width 10 height 7
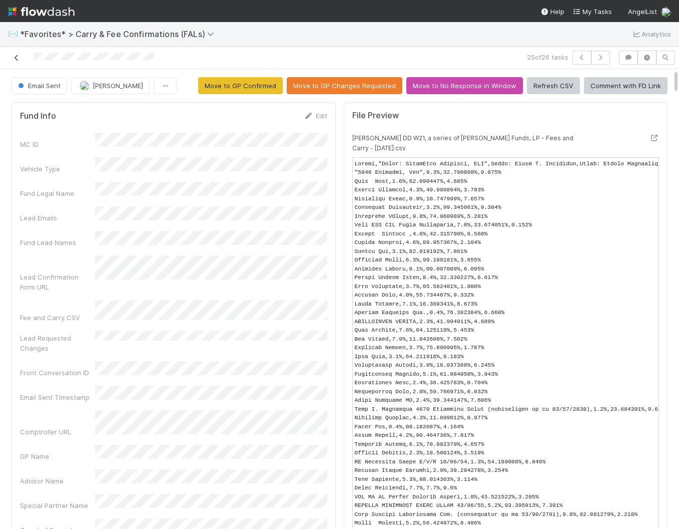
click at [17, 55] on icon at bounding box center [17, 58] width 10 height 7
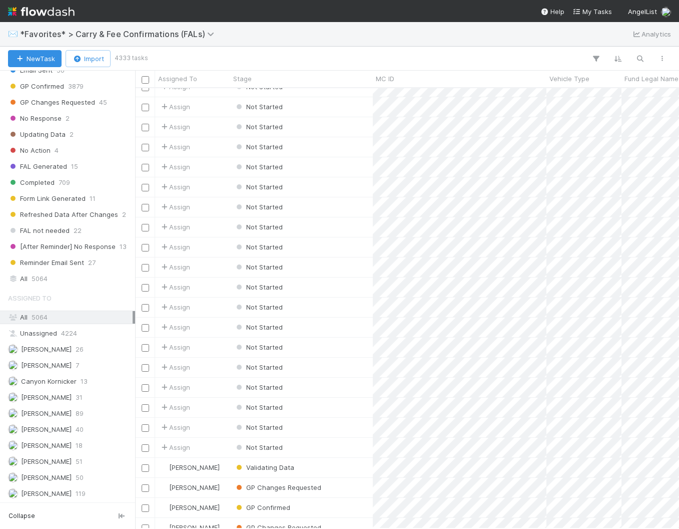
scroll to position [456, 0]
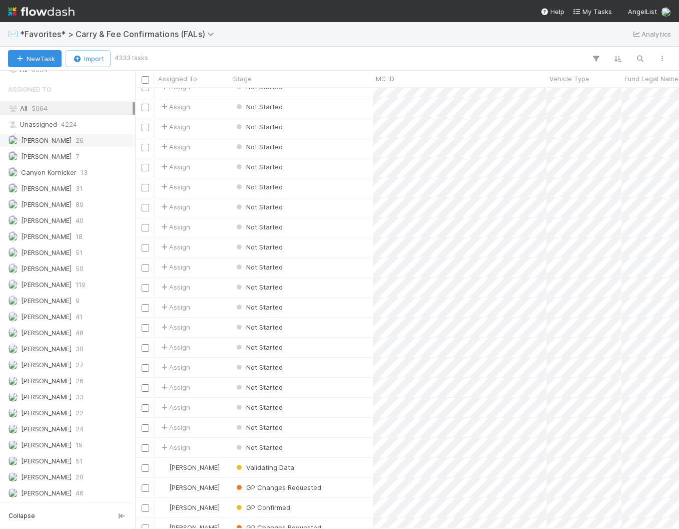
click at [66, 143] on div "[PERSON_NAME] 26" at bounding box center [70, 140] width 125 height 13
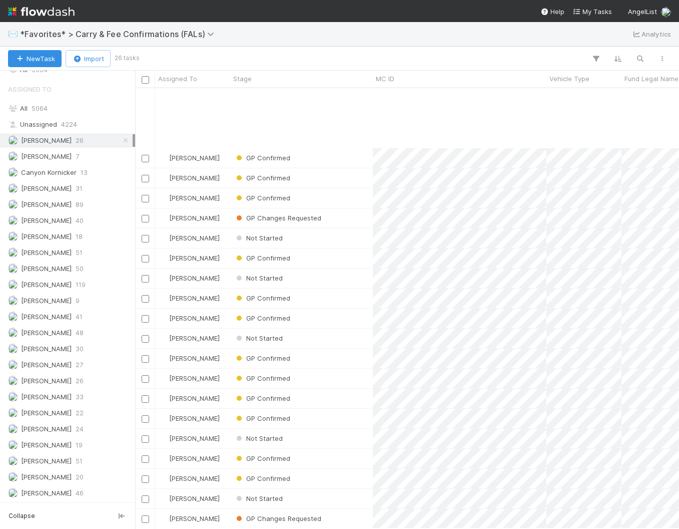
scroll to position [81, 0]
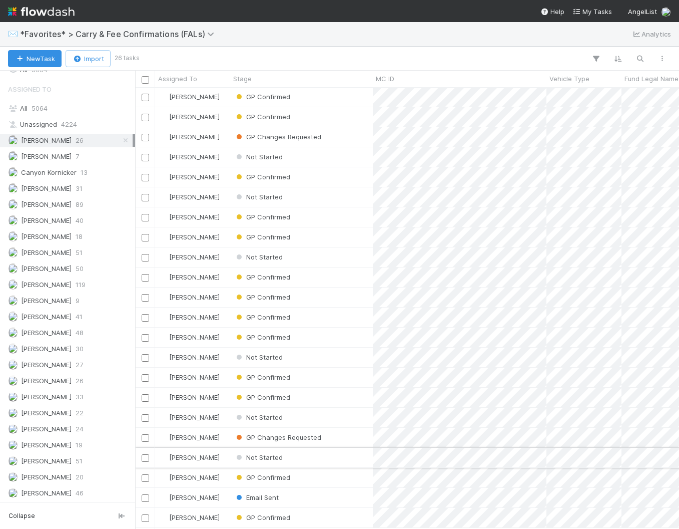
click at [302, 460] on div "Not Started" at bounding box center [301, 458] width 143 height 20
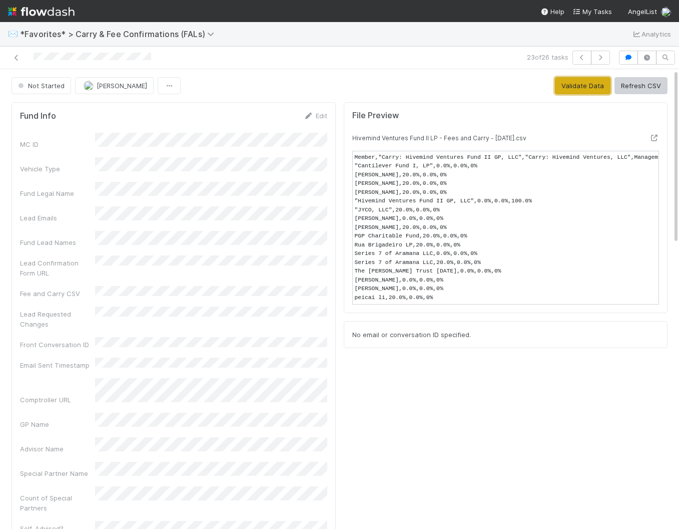
click at [574, 86] on button "Validate Data" at bounding box center [583, 85] width 56 height 17
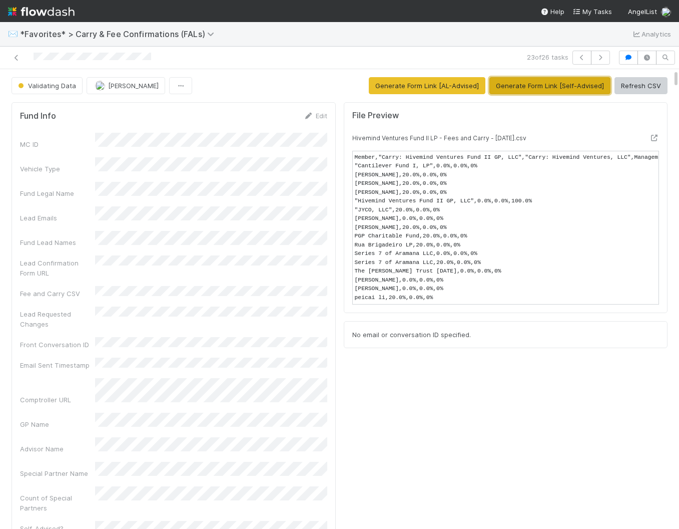
click at [580, 84] on button "Generate Form Link [Self-Advised]" at bounding box center [550, 85] width 121 height 17
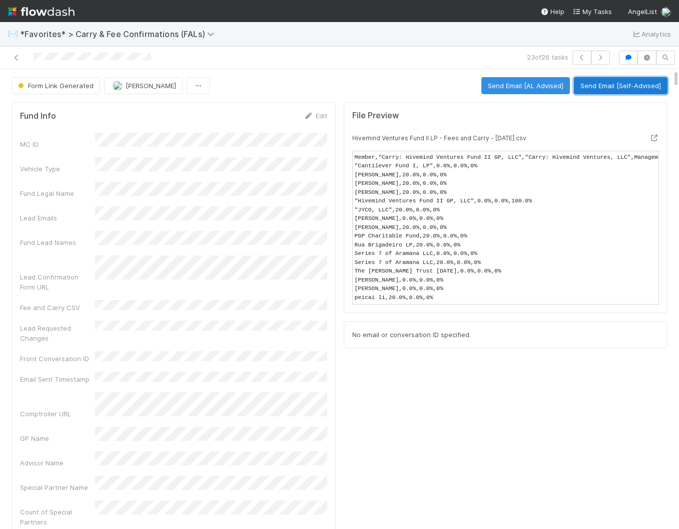
click at [601, 87] on button "Send Email [Self-Advised]" at bounding box center [621, 85] width 94 height 17
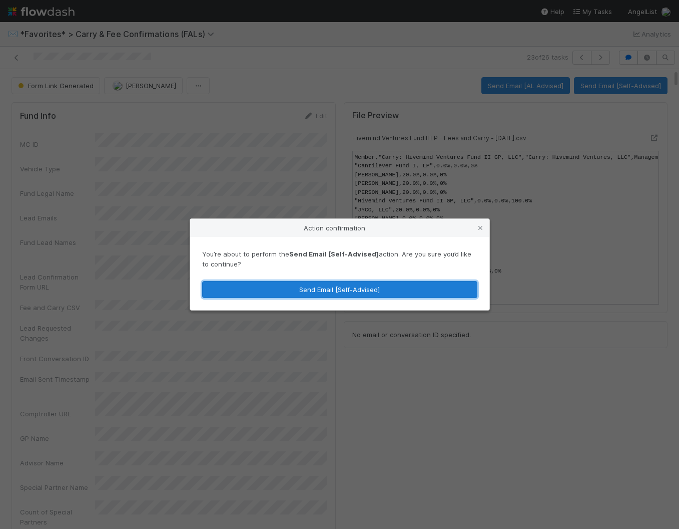
click at [400, 284] on button "Send Email [Self-Advised]" at bounding box center [339, 289] width 275 height 17
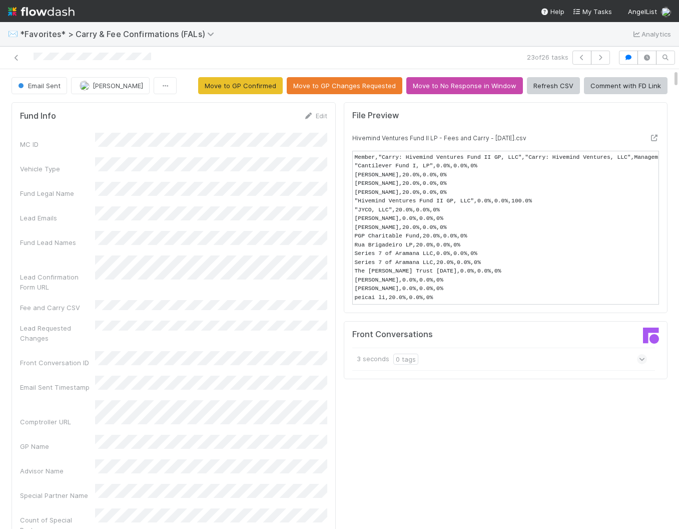
click at [554, 359] on div "3 seconds 0 tags" at bounding box center [499, 358] width 295 height 23
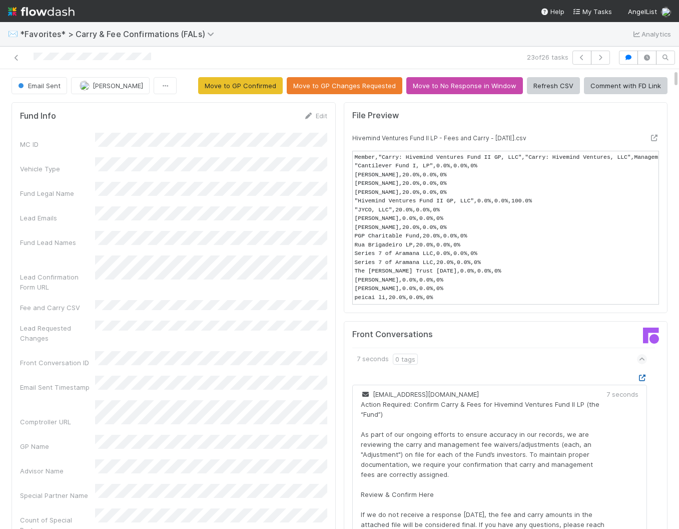
click at [645, 376] on icon at bounding box center [642, 377] width 10 height 7
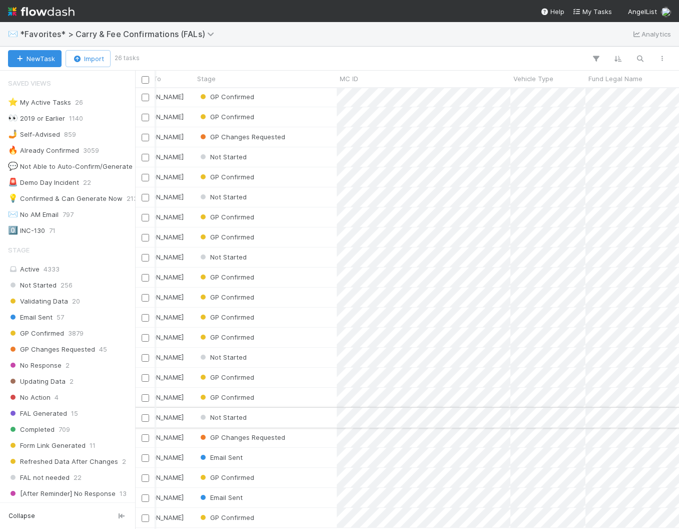
scroll to position [81, 39]
click at [305, 419] on div "Not Started" at bounding box center [262, 417] width 143 height 20
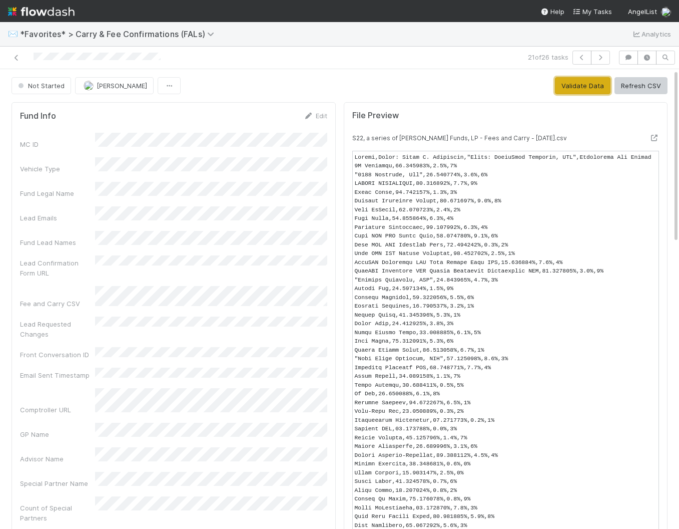
click at [581, 88] on button "Validate Data" at bounding box center [583, 85] width 56 height 17
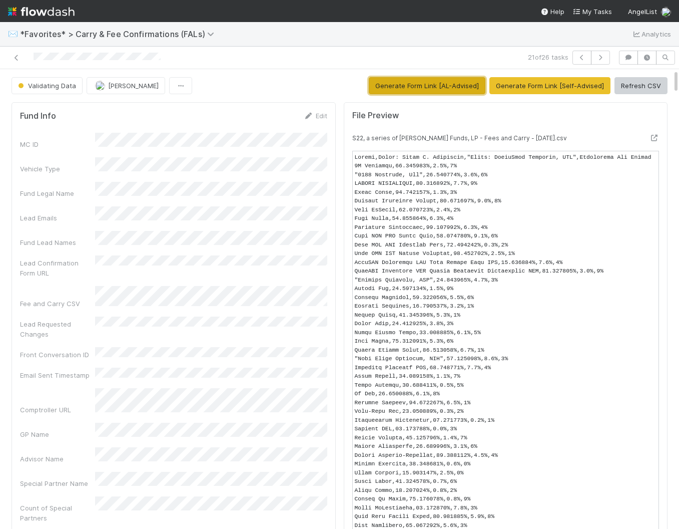
click at [452, 86] on button "Generate Form Link [AL-Advised]" at bounding box center [427, 85] width 117 height 17
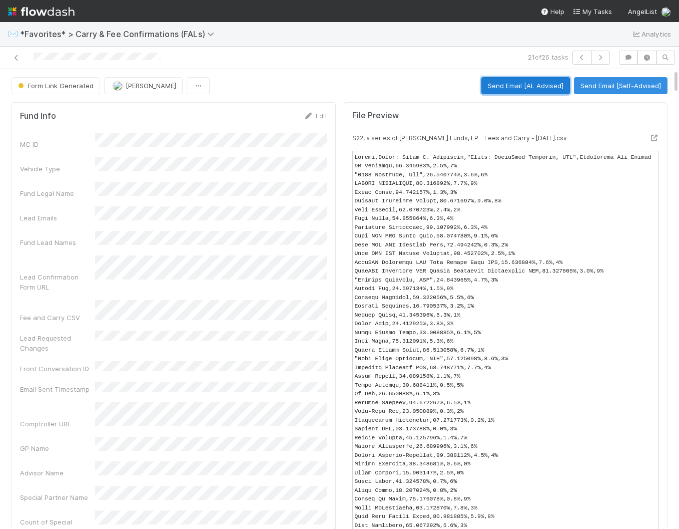
click at [527, 91] on button "Send Email [AL Advised]" at bounding box center [526, 85] width 89 height 17
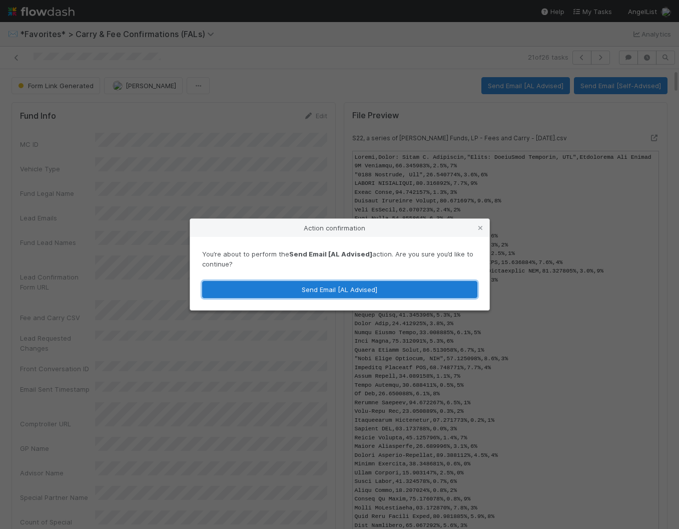
click at [415, 282] on button "Send Email [AL Advised]" at bounding box center [339, 289] width 275 height 17
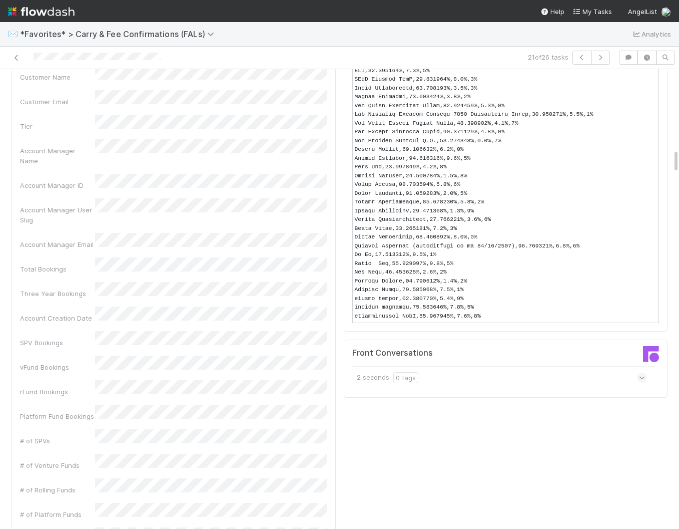
scroll to position [1371, 0]
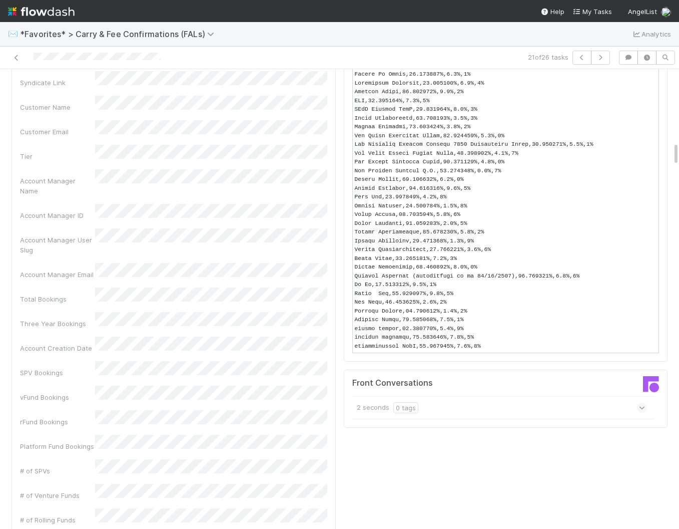
drag, startPoint x: 646, startPoint y: 409, endPoint x: 645, endPoint y: 414, distance: 5.1
click at [646, 409] on span at bounding box center [642, 407] width 10 height 10
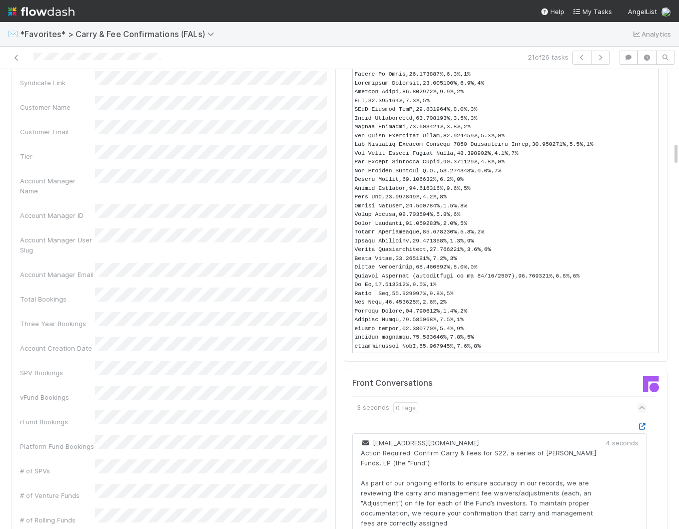
click at [641, 427] on icon at bounding box center [642, 426] width 10 height 7
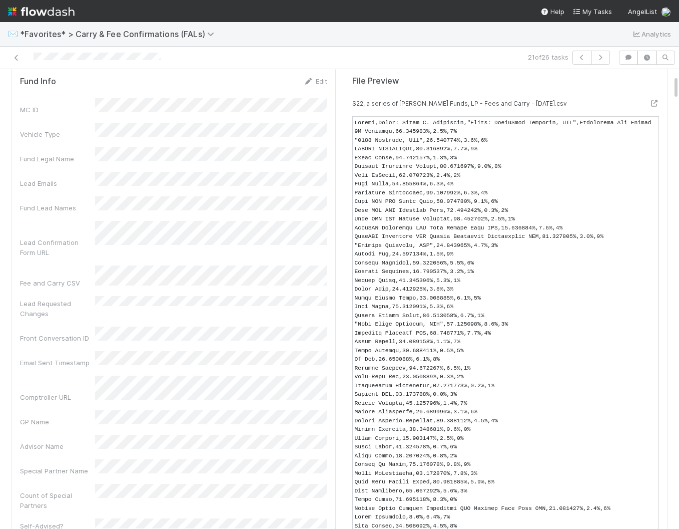
scroll to position [0, 0]
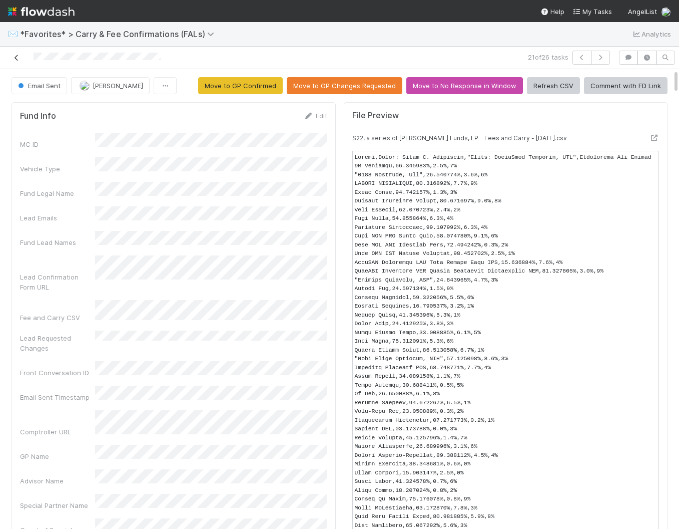
click at [17, 57] on icon at bounding box center [17, 58] width 10 height 7
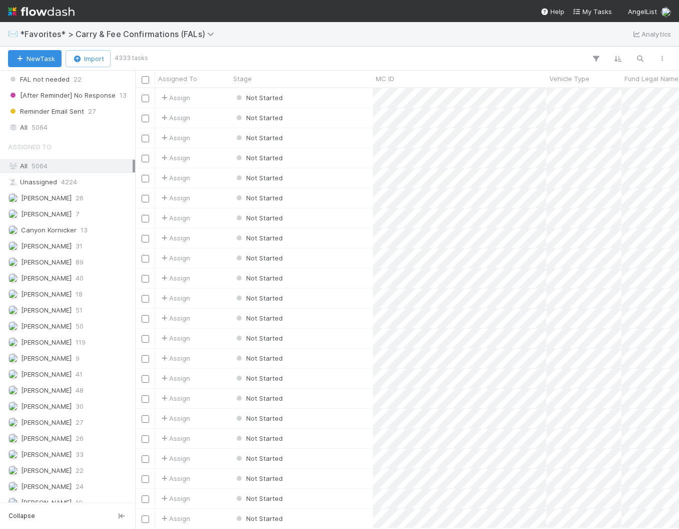
scroll to position [456, 0]
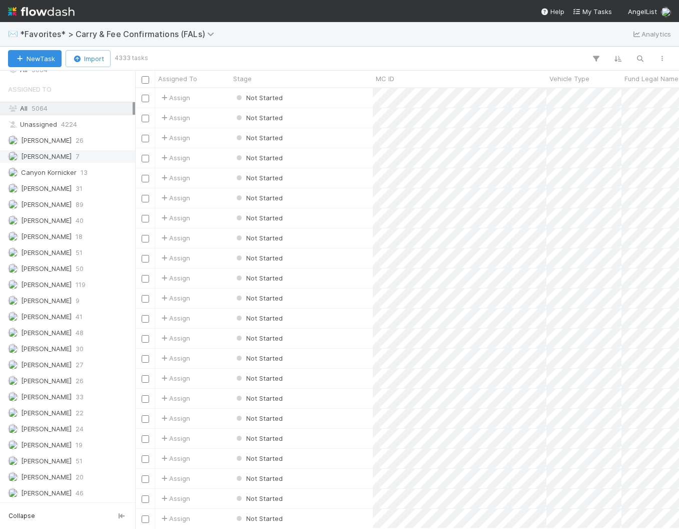
drag, startPoint x: 54, startPoint y: 139, endPoint x: 70, endPoint y: 151, distance: 20.7
click at [54, 139] on div "[PERSON_NAME] 26" at bounding box center [70, 140] width 125 height 13
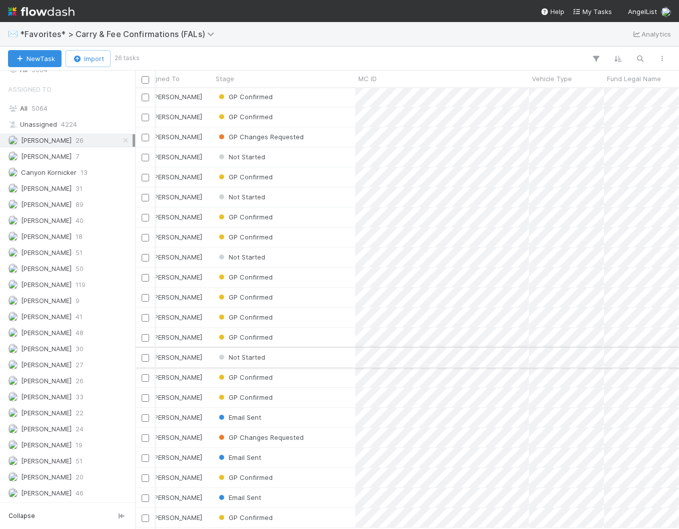
scroll to position [81, 0]
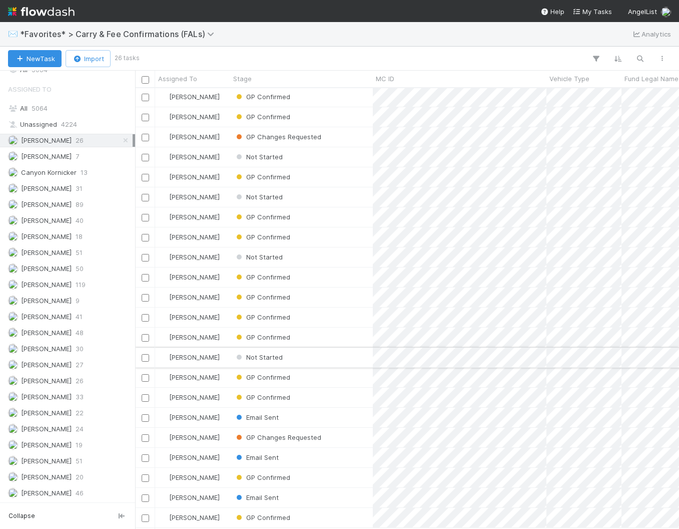
click at [325, 357] on div "Not Started" at bounding box center [301, 357] width 143 height 20
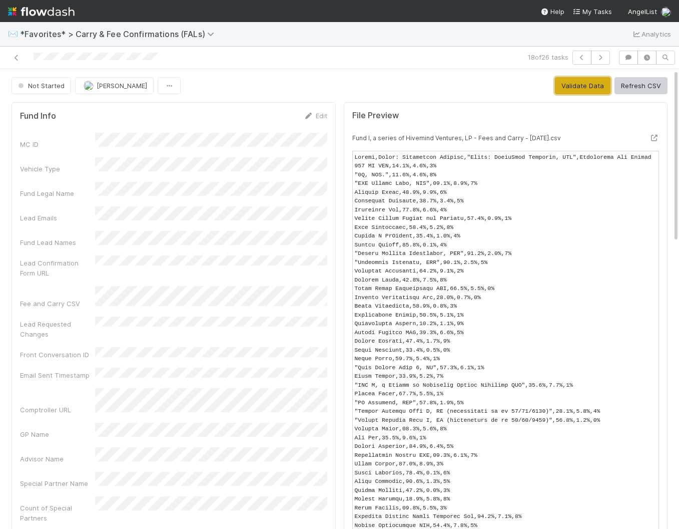
click at [594, 89] on button "Validate Data" at bounding box center [583, 85] width 56 height 17
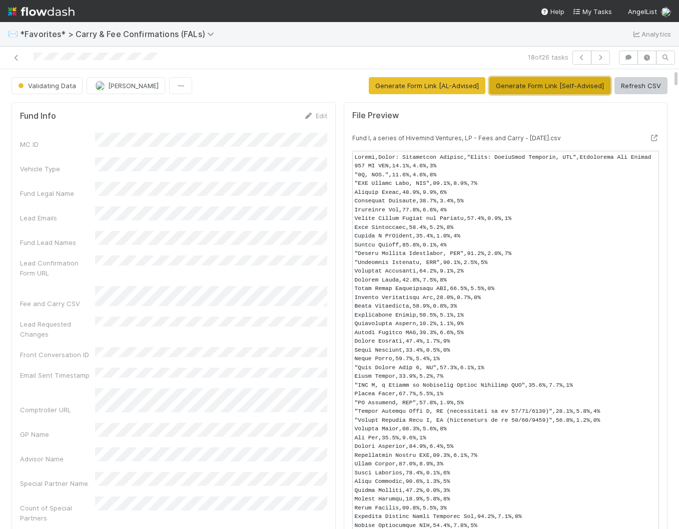
click at [519, 87] on button "Generate Form Link [Self-Advised]" at bounding box center [550, 85] width 121 height 17
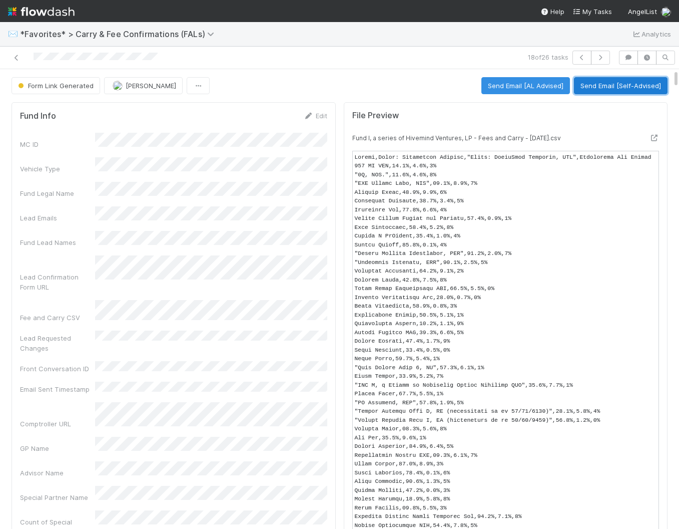
click at [631, 87] on button "Send Email [Self-Advised]" at bounding box center [621, 85] width 94 height 17
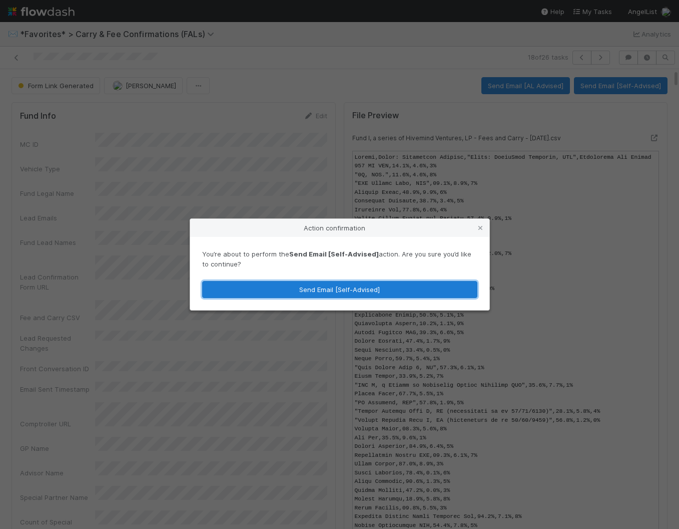
drag, startPoint x: 421, startPoint y: 296, endPoint x: 418, endPoint y: 288, distance: 8.6
click at [420, 293] on button "Send Email [Self-Advised]" at bounding box center [339, 289] width 275 height 17
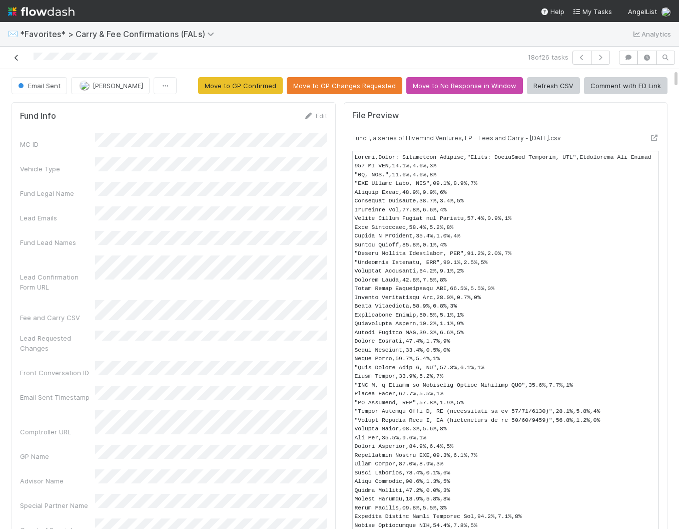
click at [12, 54] on link at bounding box center [17, 58] width 10 height 10
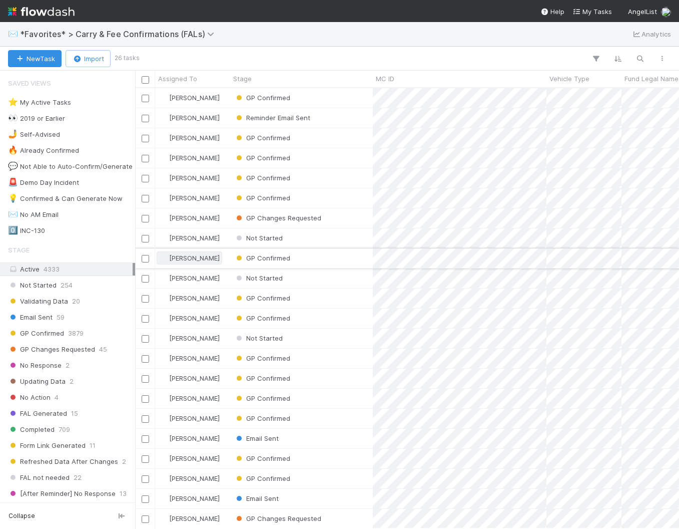
scroll to position [440, 544]
click at [316, 335] on div "Not Started" at bounding box center [301, 338] width 143 height 20
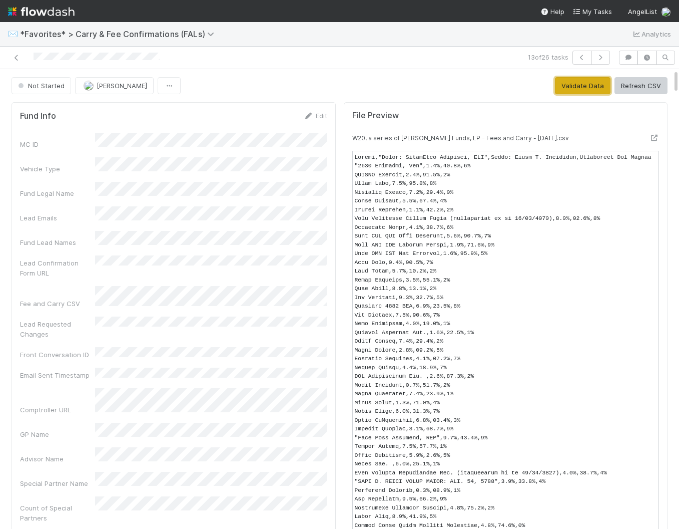
click at [588, 85] on button "Validate Data" at bounding box center [583, 85] width 56 height 17
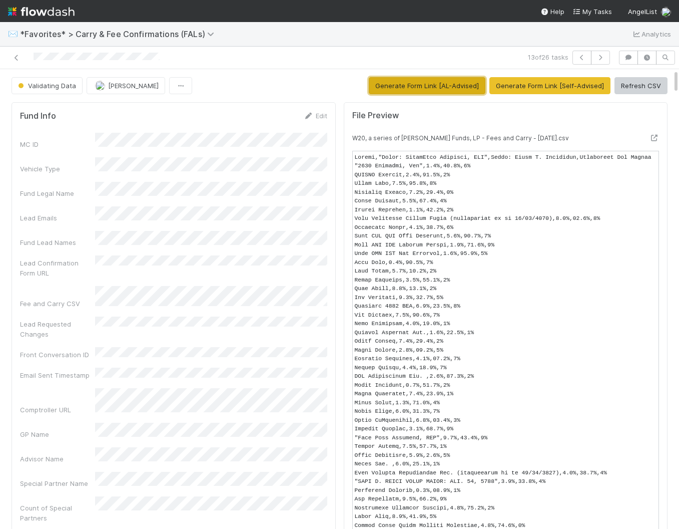
click at [439, 87] on button "Generate Form Link [AL-Advised]" at bounding box center [427, 85] width 117 height 17
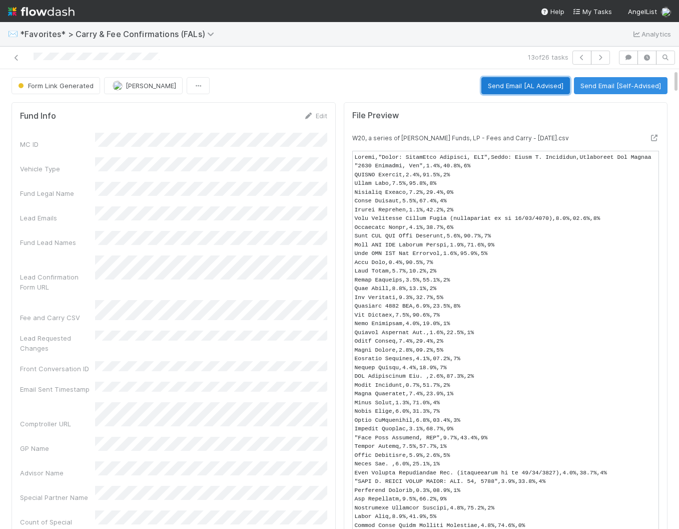
click at [535, 91] on button "Send Email [AL Advised]" at bounding box center [526, 85] width 89 height 17
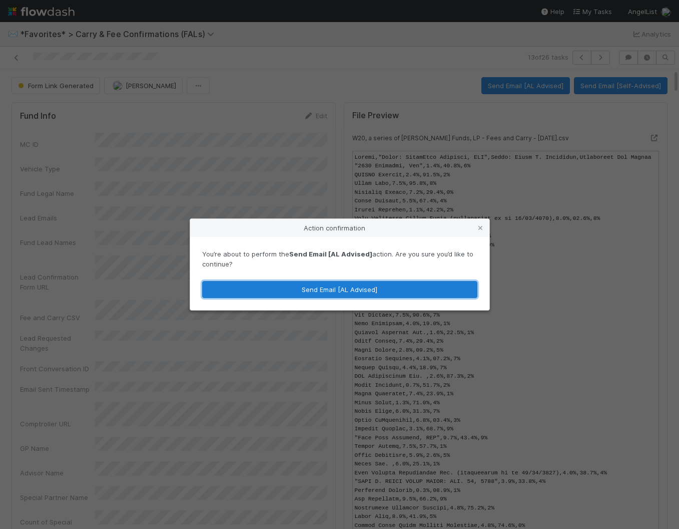
click at [415, 281] on button "Send Email [AL Advised]" at bounding box center [339, 289] width 275 height 17
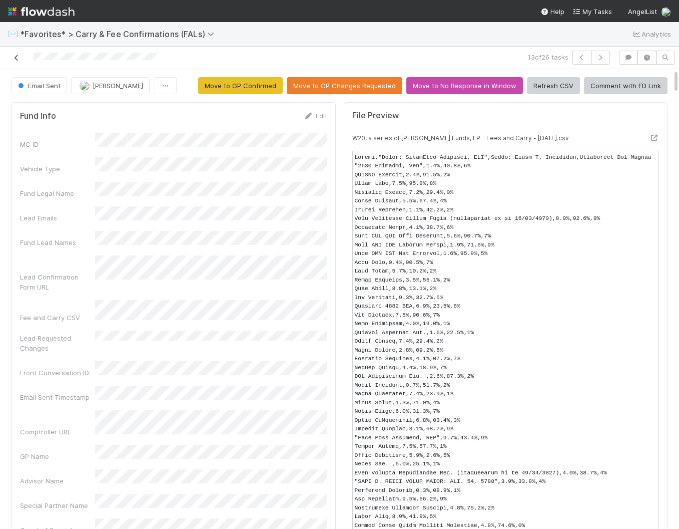
click at [17, 57] on icon at bounding box center [17, 58] width 10 height 7
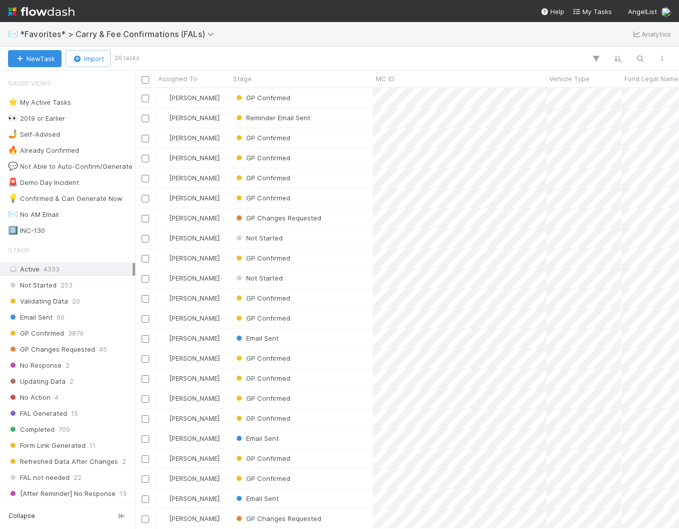
scroll to position [440, 544]
click at [315, 278] on div "Not Started" at bounding box center [301, 278] width 143 height 20
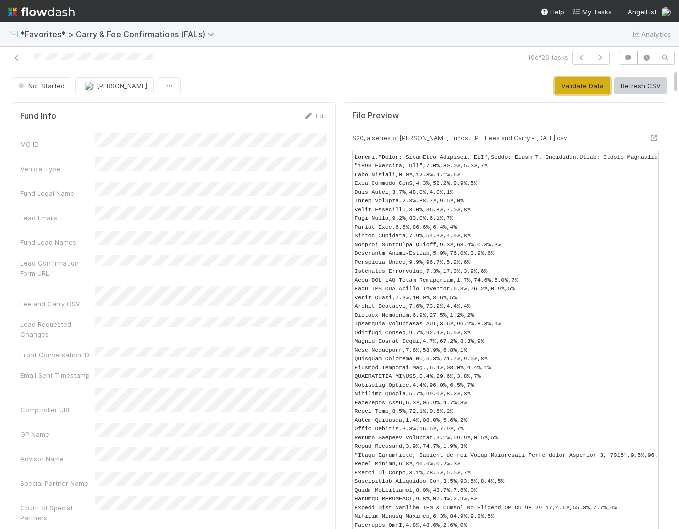
click at [588, 81] on button "Validate Data" at bounding box center [583, 85] width 56 height 17
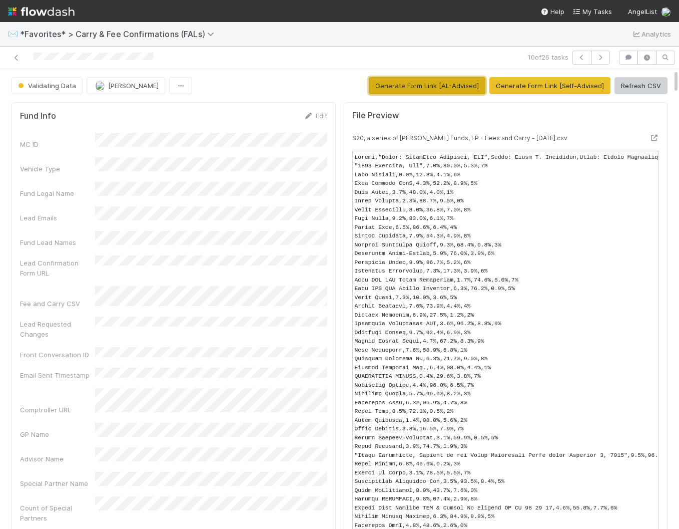
click at [432, 84] on button "Generate Form Link [AL-Advised]" at bounding box center [427, 85] width 117 height 17
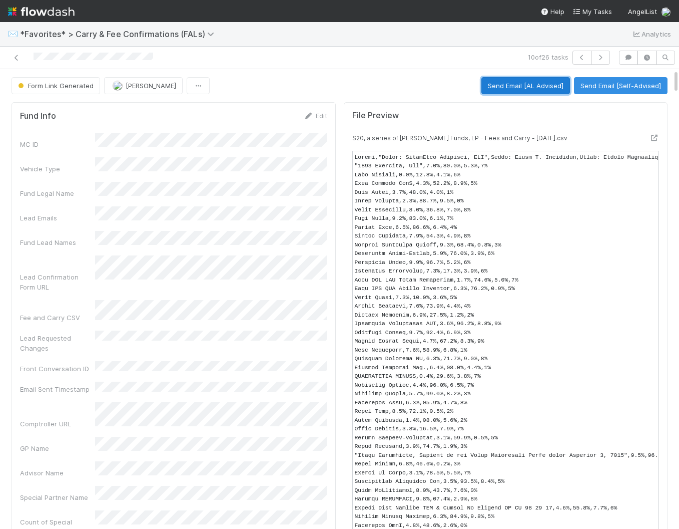
click at [536, 85] on button "Send Email [AL Advised]" at bounding box center [526, 85] width 89 height 17
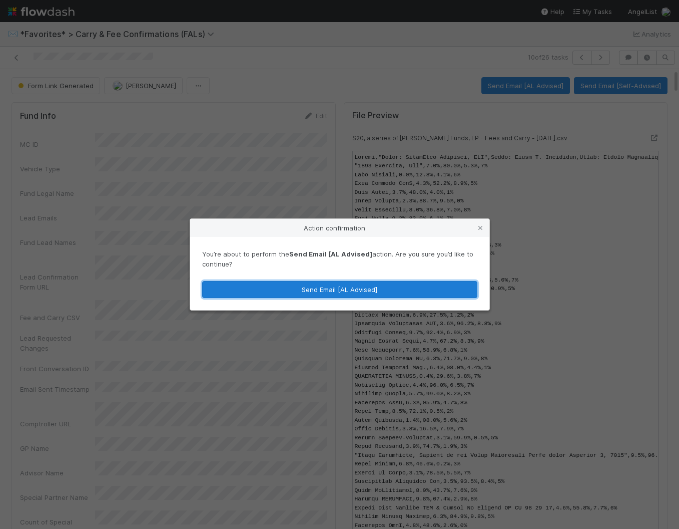
click at [429, 288] on button "Send Email [AL Advised]" at bounding box center [339, 289] width 275 height 17
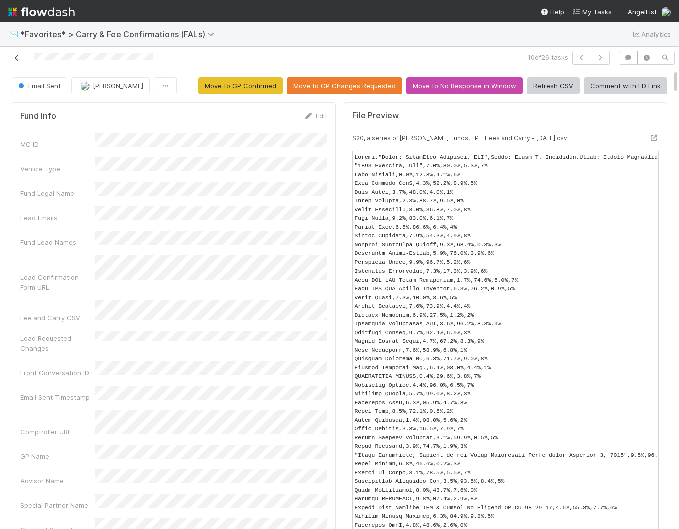
click at [14, 56] on icon at bounding box center [17, 58] width 10 height 7
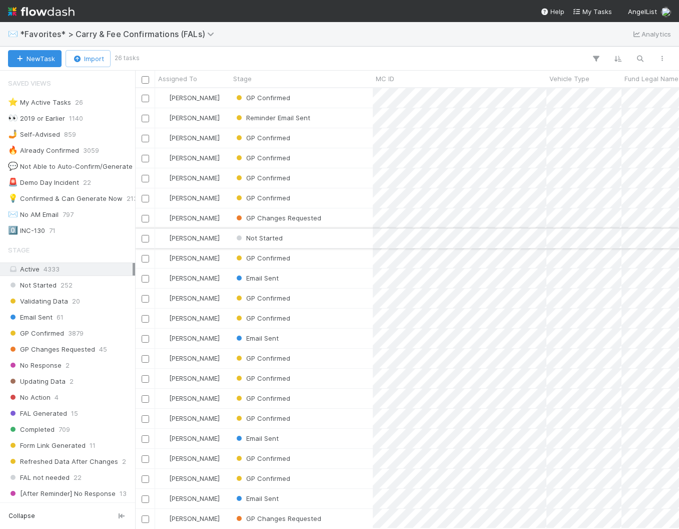
click at [330, 242] on div "Not Started" at bounding box center [301, 238] width 143 height 20
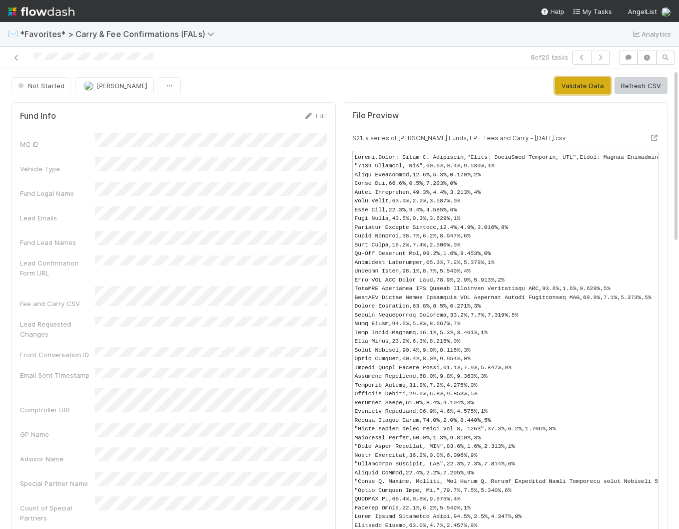
click at [572, 88] on button "Validate Data" at bounding box center [583, 85] width 56 height 17
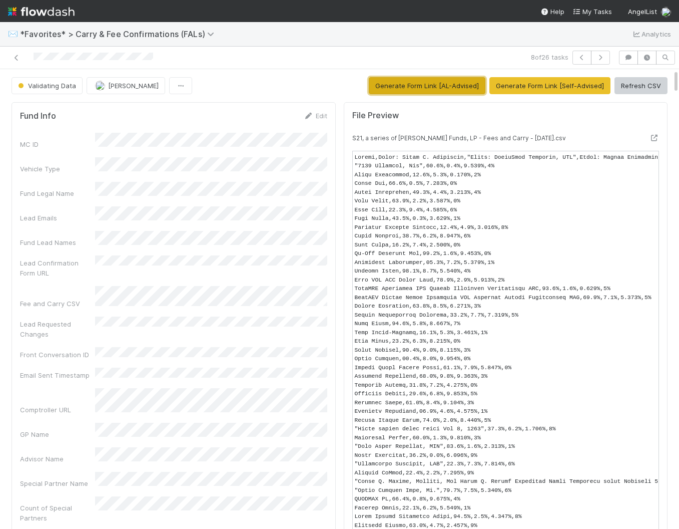
click at [435, 88] on button "Generate Form Link [AL-Advised]" at bounding box center [427, 85] width 117 height 17
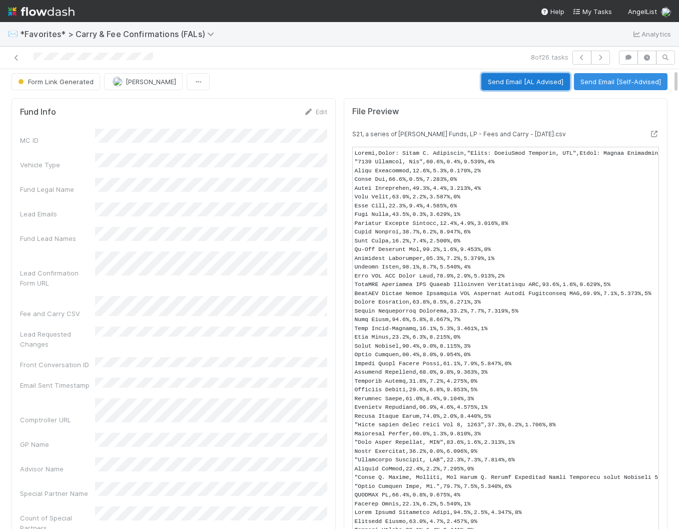
click at [542, 80] on button "Send Email [AL Advised]" at bounding box center [526, 81] width 89 height 17
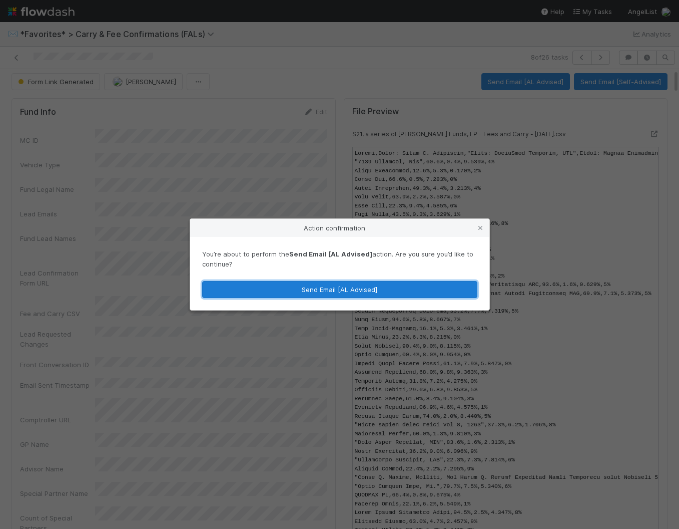
click at [375, 286] on button "Send Email [AL Advised]" at bounding box center [339, 289] width 275 height 17
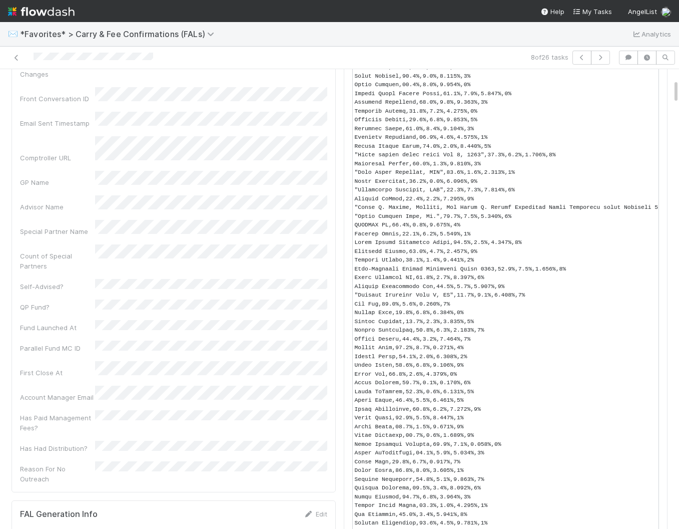
scroll to position [0, 0]
